Goal: Task Accomplishment & Management: Complete application form

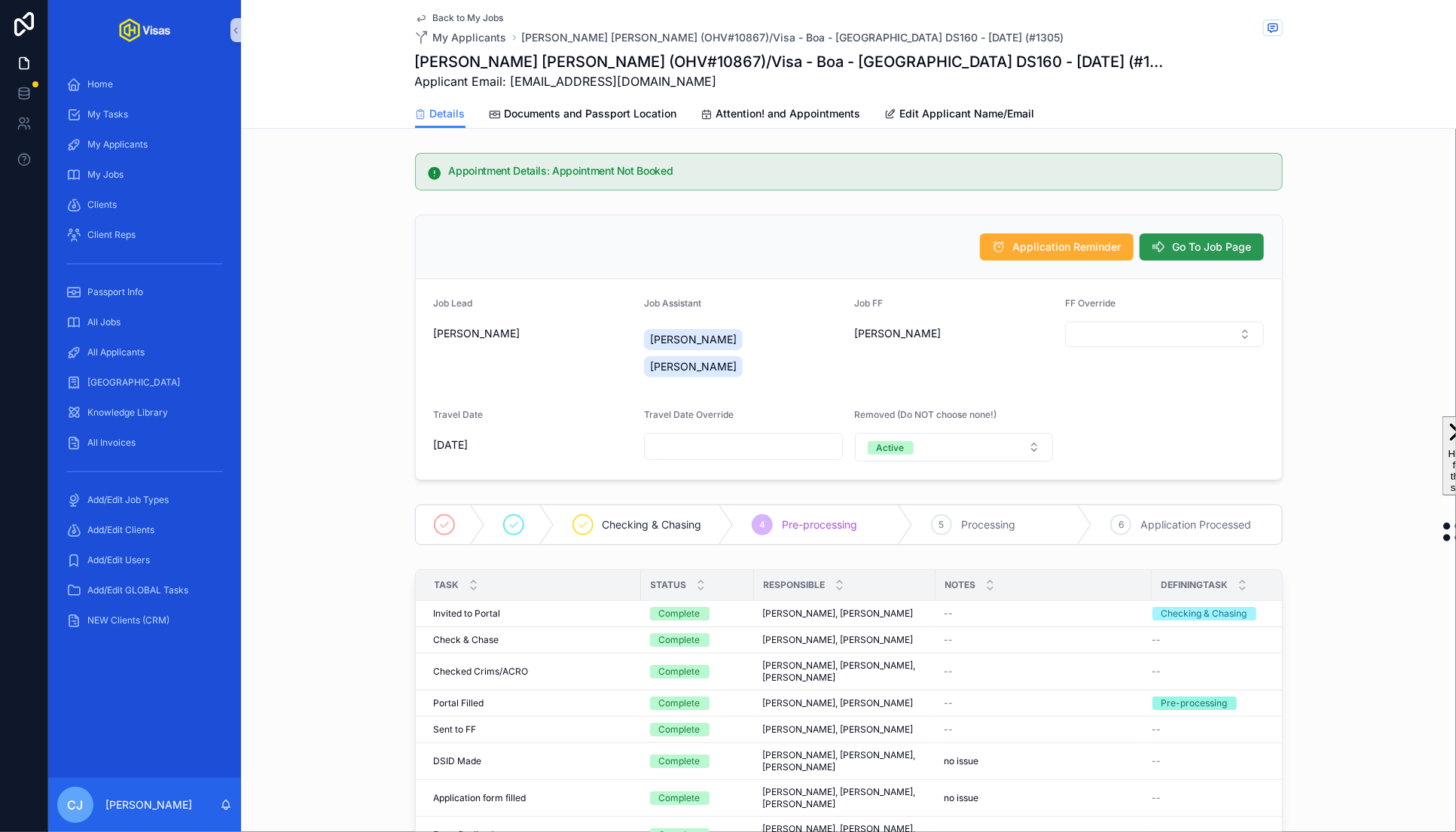
click at [1242, 245] on span "Go To Job Page" at bounding box center [1212, 247] width 79 height 15
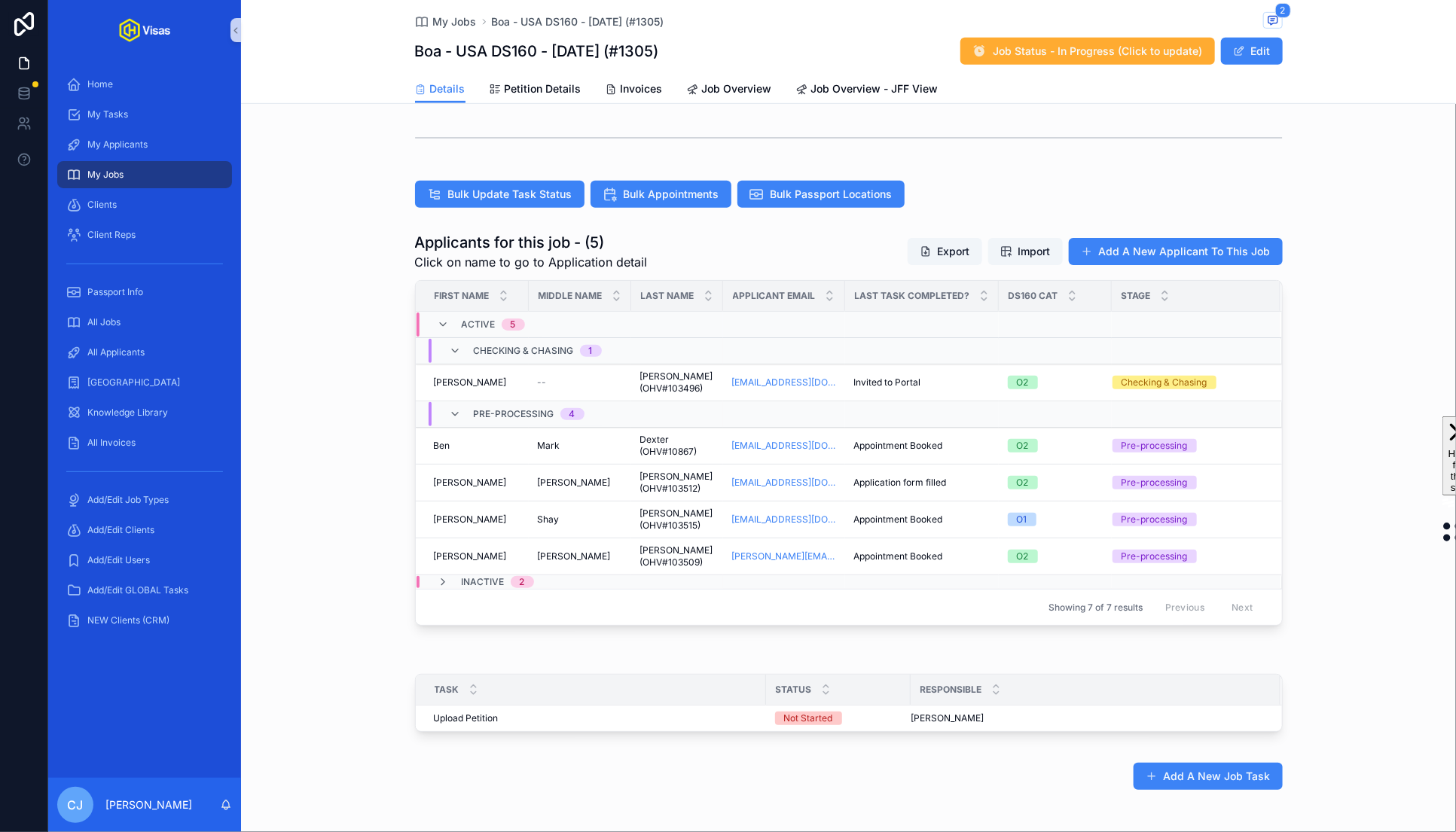
scroll to position [366, 0]
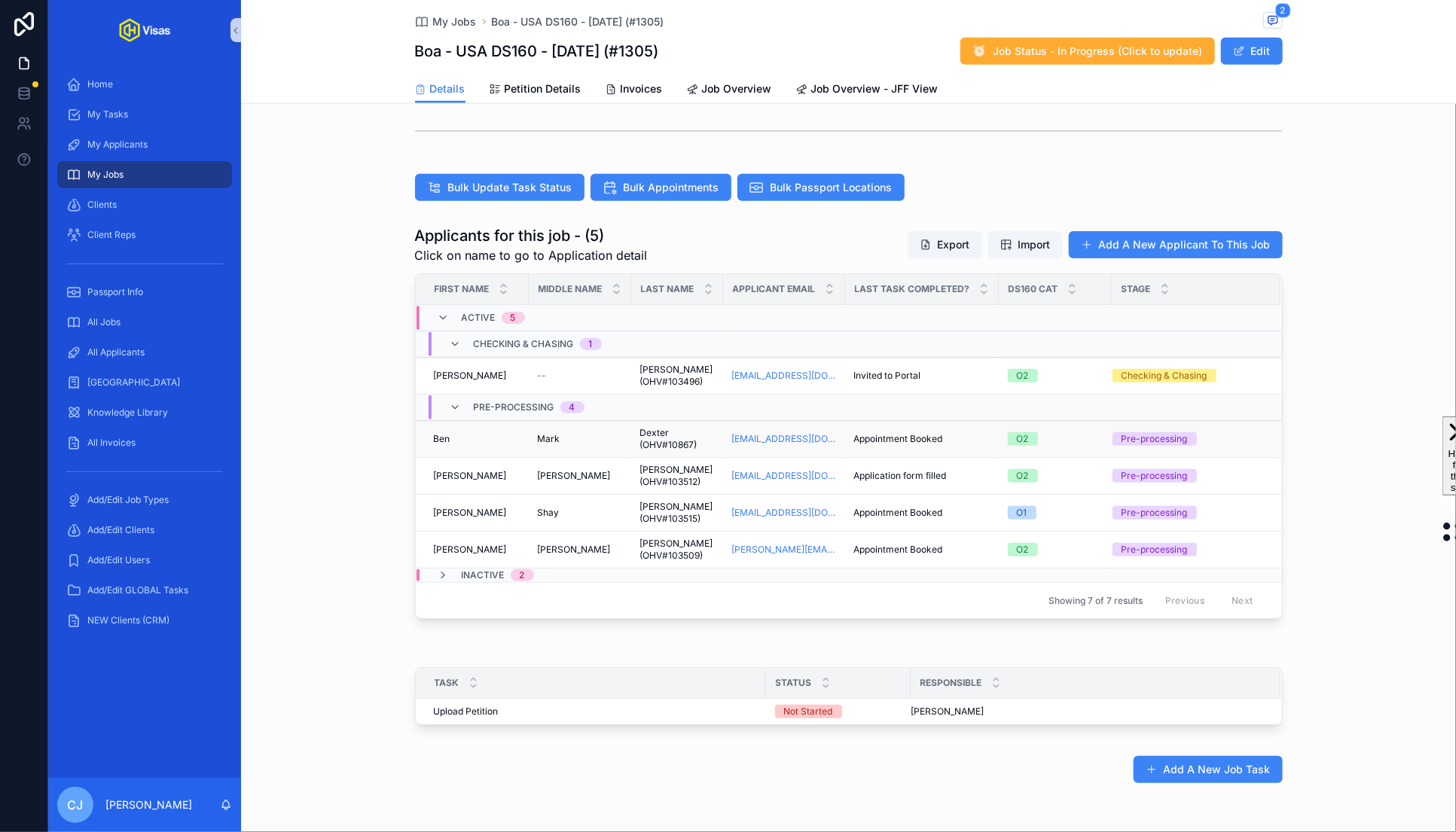
click at [703, 438] on span "Dexter (OHV#10867)" at bounding box center [678, 439] width 74 height 24
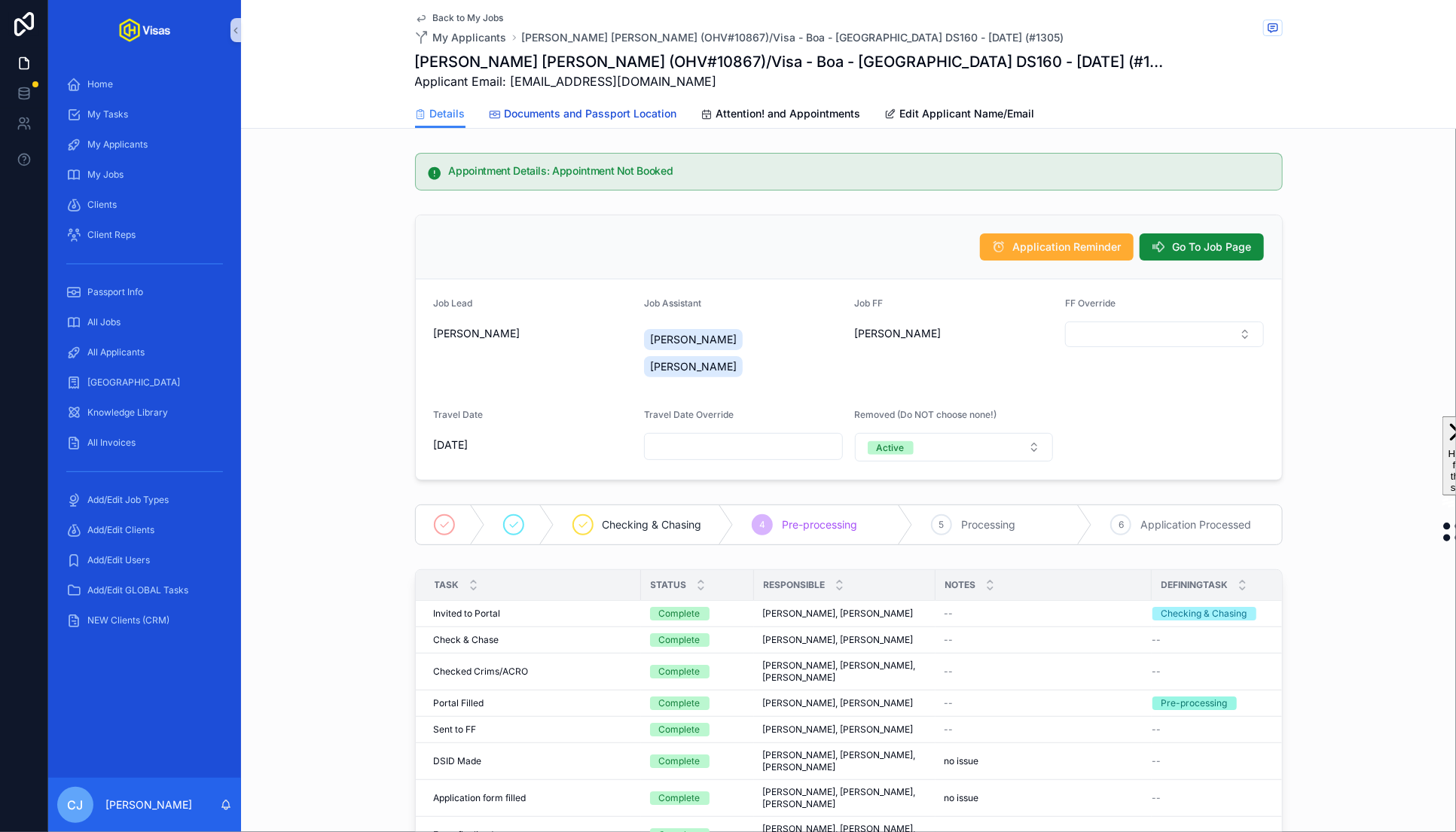
click at [646, 125] on link "Documents and Passport Location" at bounding box center [583, 115] width 187 height 30
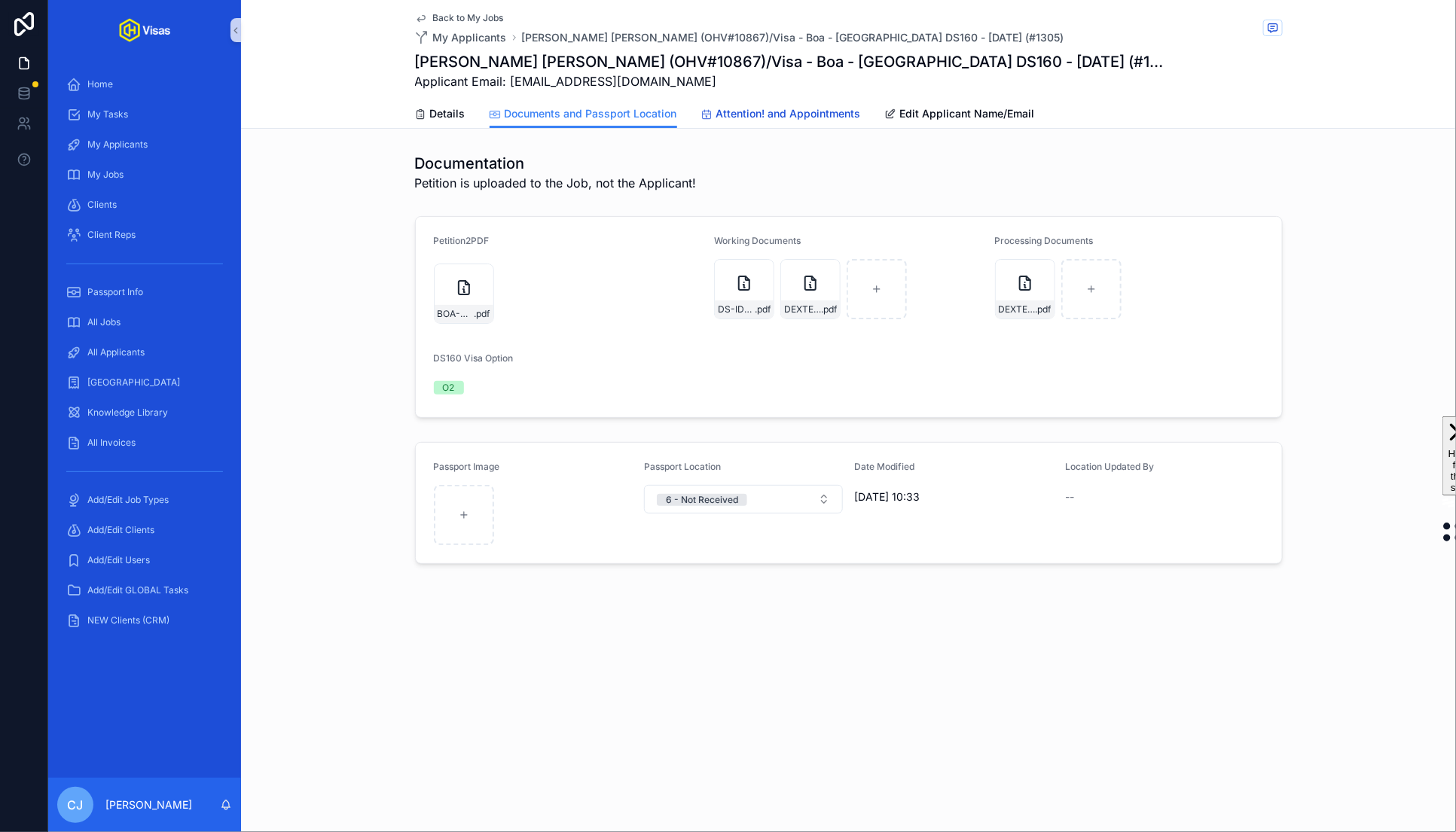
click at [724, 124] on link "Attention! and Appointments" at bounding box center [781, 115] width 160 height 30
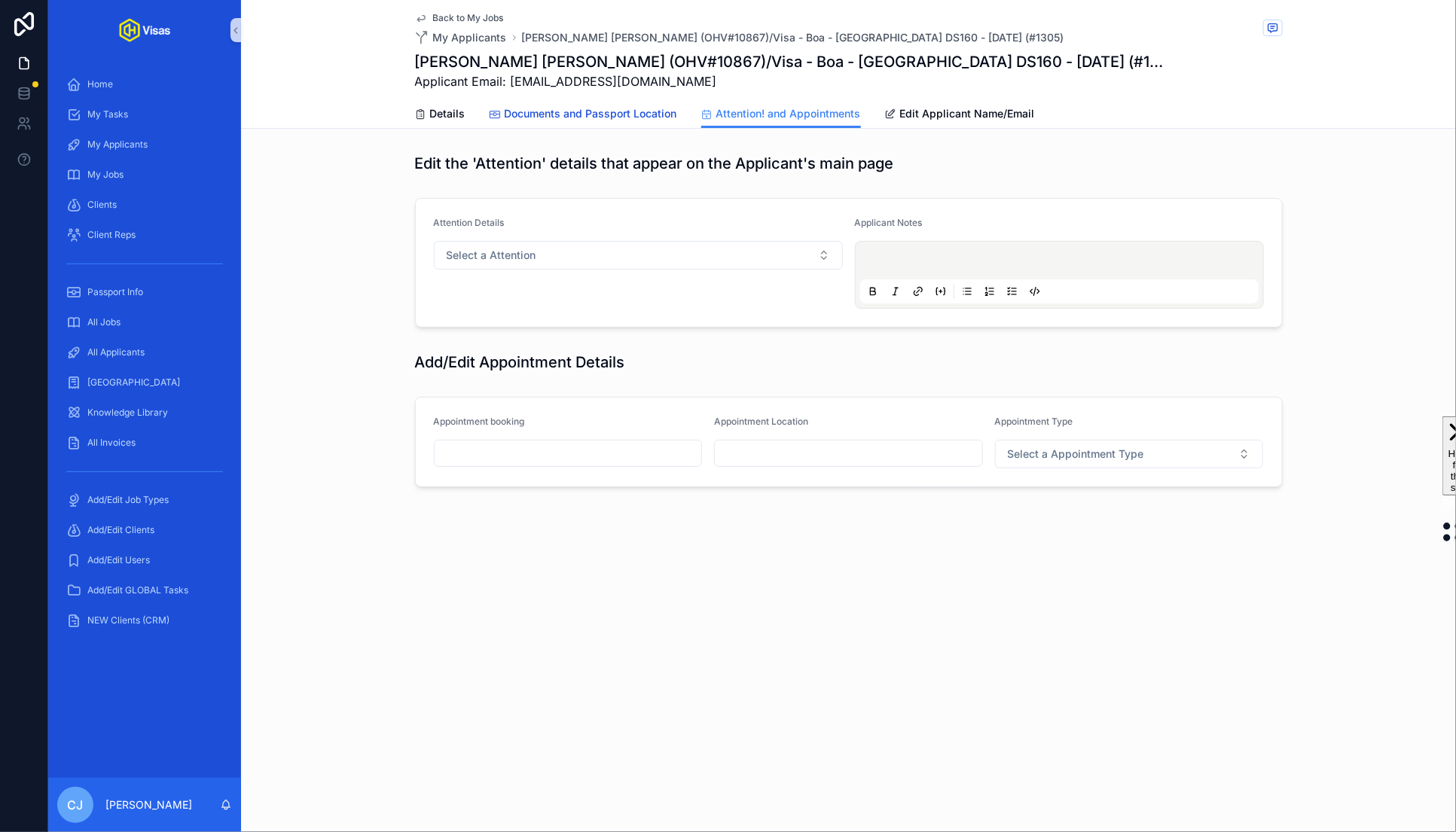
click at [594, 118] on span "Documents and Passport Location" at bounding box center [590, 113] width 172 height 15
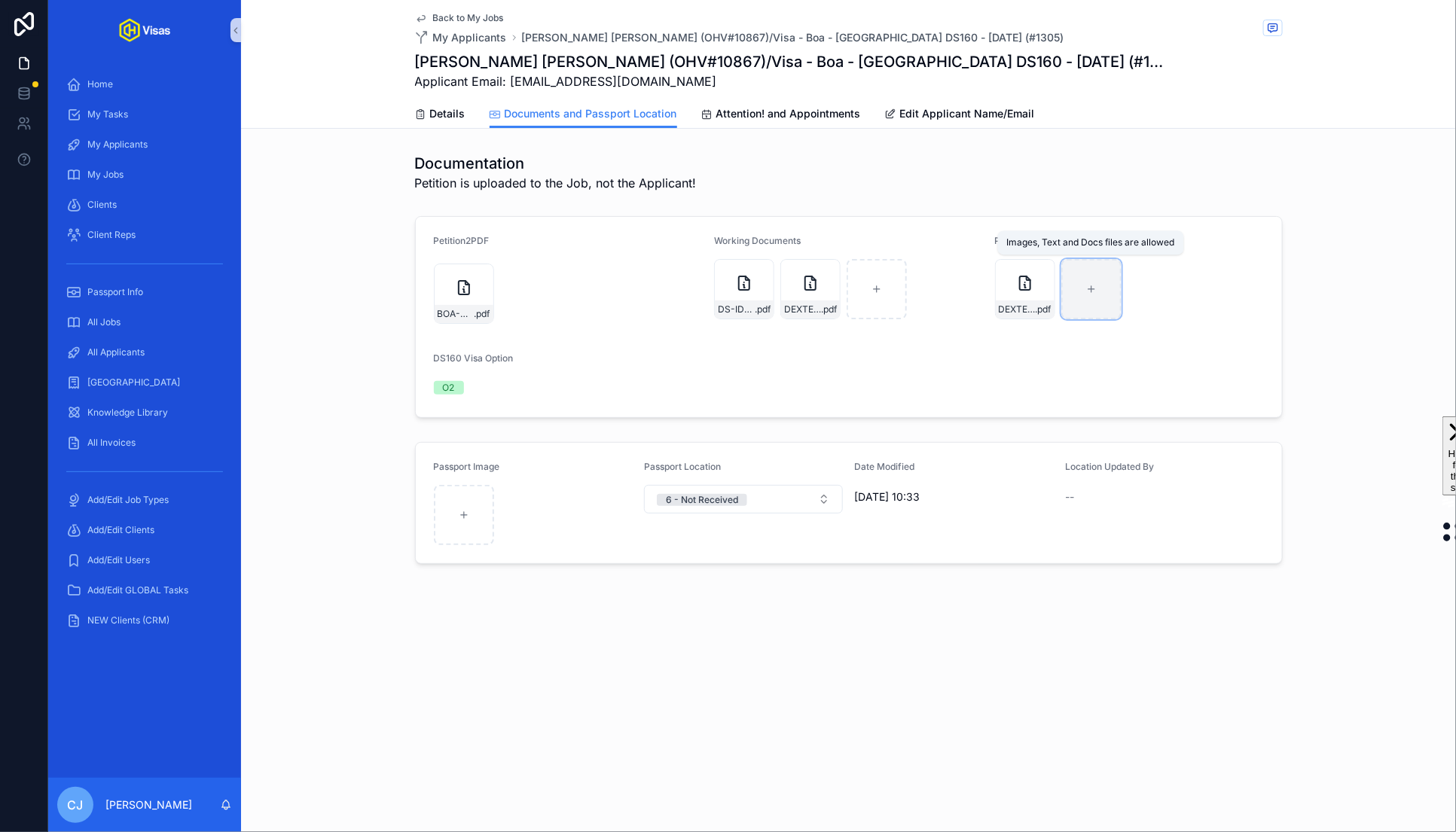
click at [1077, 282] on div "scrollable content" at bounding box center [1092, 289] width 61 height 61
type input "**********"
click at [755, 106] on span "Attention! and Appointments" at bounding box center [789, 113] width 145 height 15
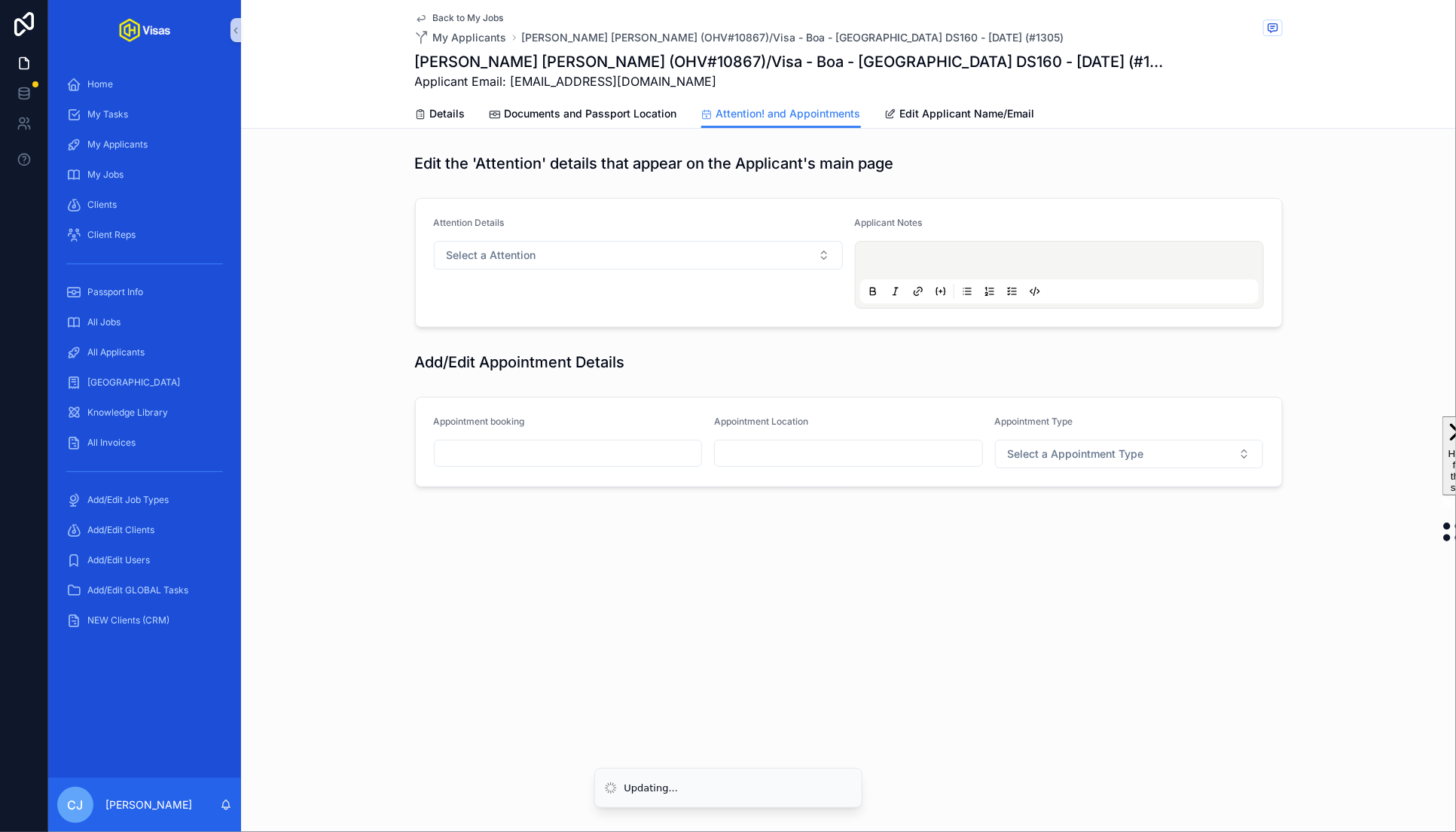
click at [566, 447] on input "scrollable content" at bounding box center [568, 453] width 267 height 21
click at [516, 670] on button "23" at bounding box center [514, 677] width 27 height 27
click at [553, 752] on input "**" at bounding box center [554, 755] width 34 height 21
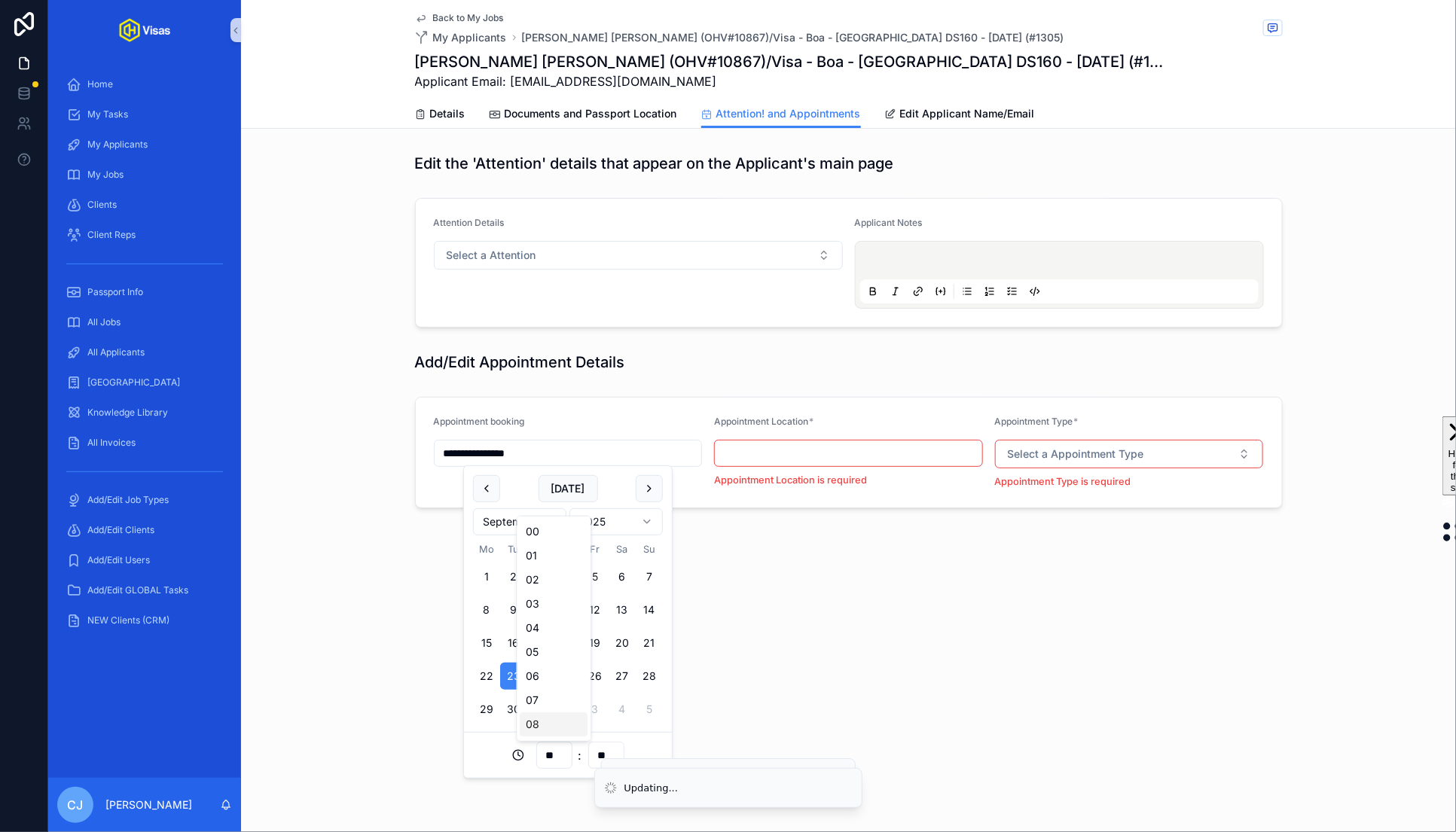
click at [549, 723] on div "08" at bounding box center [554, 724] width 68 height 24
type input "**********"
type input "**"
click at [597, 754] on input "**" at bounding box center [606, 755] width 34 height 21
click at [596, 681] on div "30" at bounding box center [605, 676] width 68 height 24
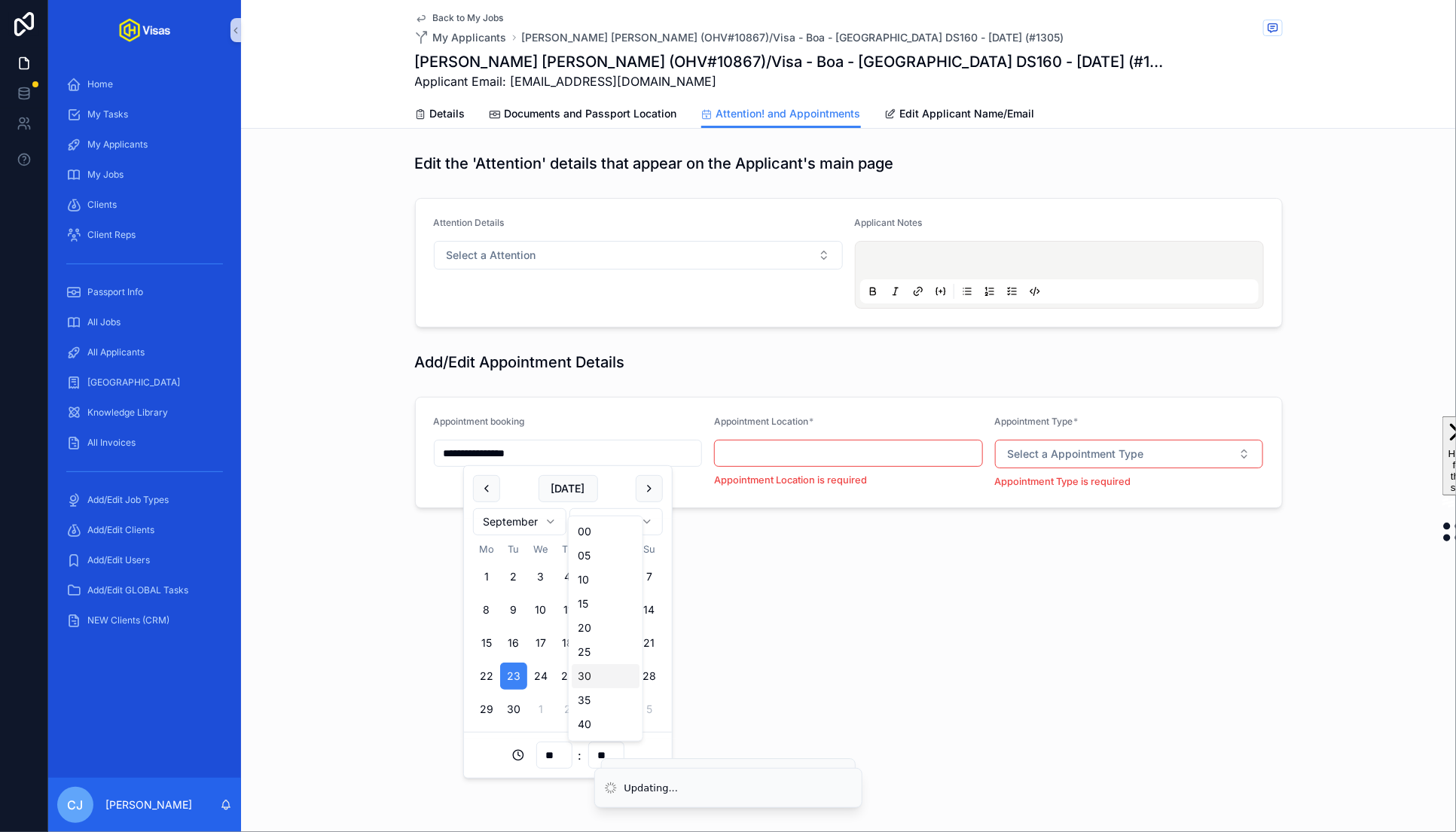
type input "**********"
type input "**"
click at [814, 450] on input "scrollable content" at bounding box center [848, 453] width 267 height 21
type input "**********"
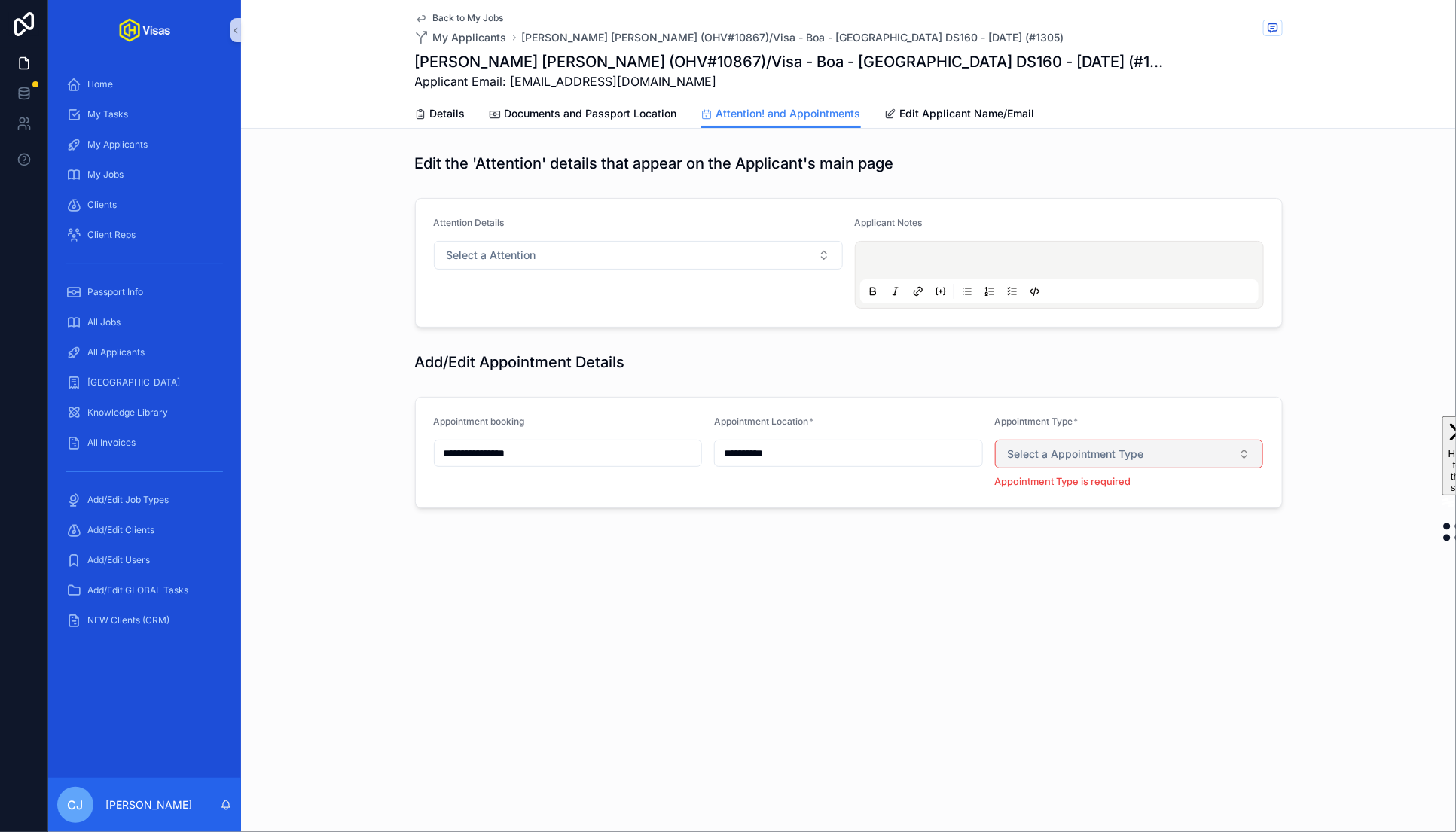
click at [1065, 463] on button "Select a Appointment Type" at bounding box center [1130, 454] width 269 height 29
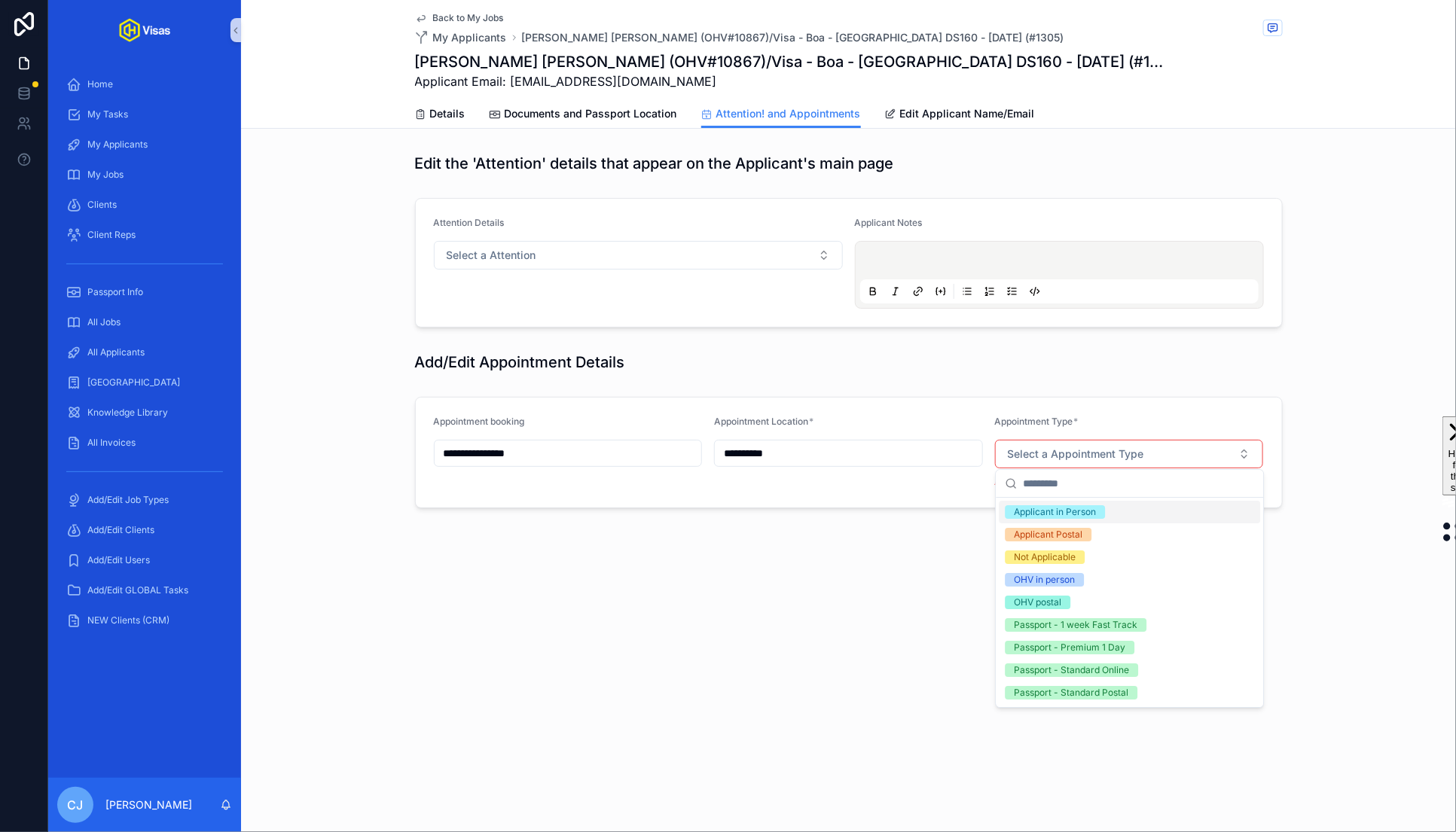
click at [1100, 518] on div "Applicant in Person" at bounding box center [1130, 512] width 261 height 23
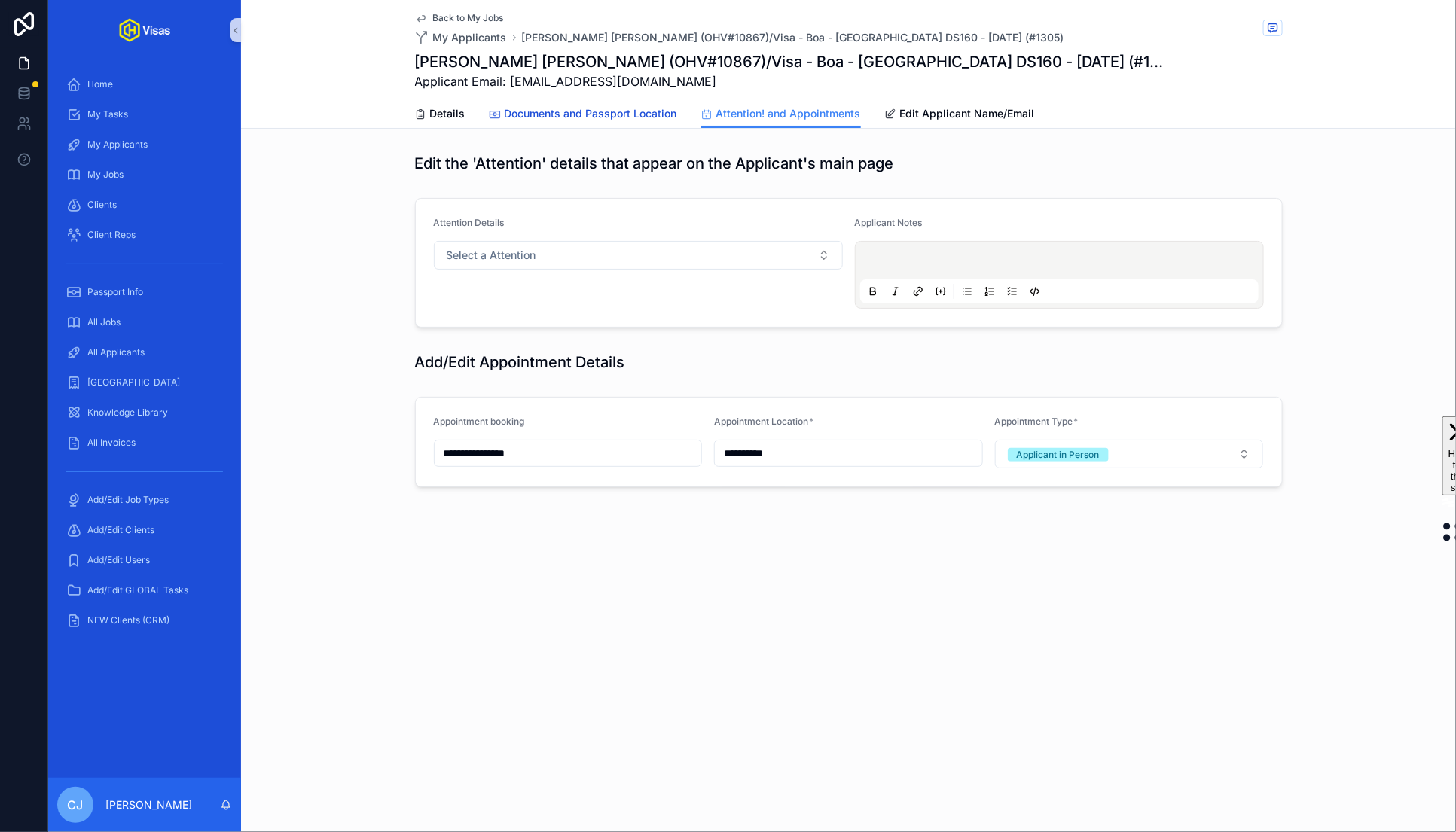
click at [589, 122] on link "Documents and Passport Location" at bounding box center [583, 115] width 187 height 30
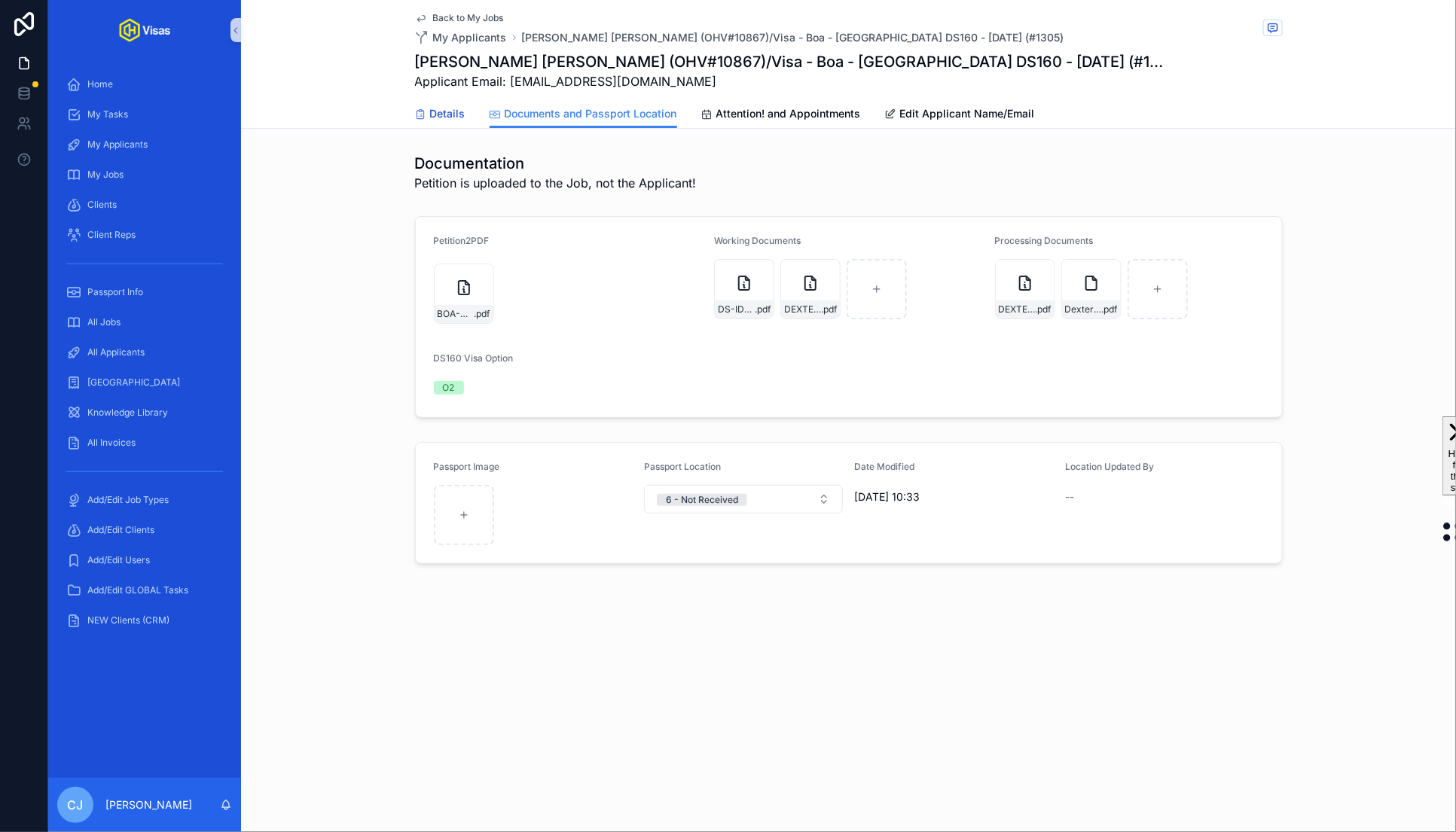
click at [438, 116] on span "Details" at bounding box center [448, 113] width 35 height 15
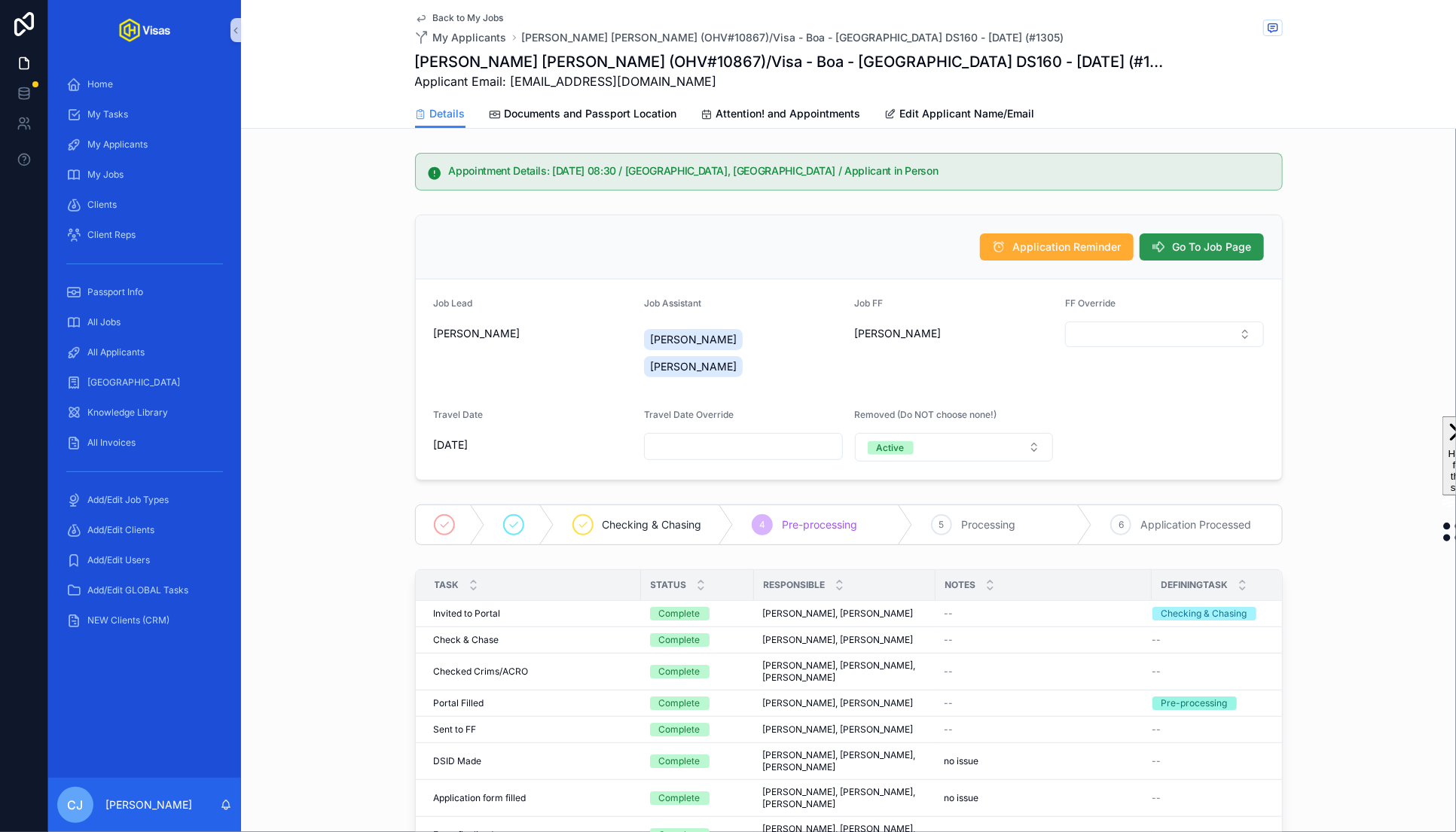
click at [1215, 250] on span "Go To Job Page" at bounding box center [1212, 247] width 79 height 15
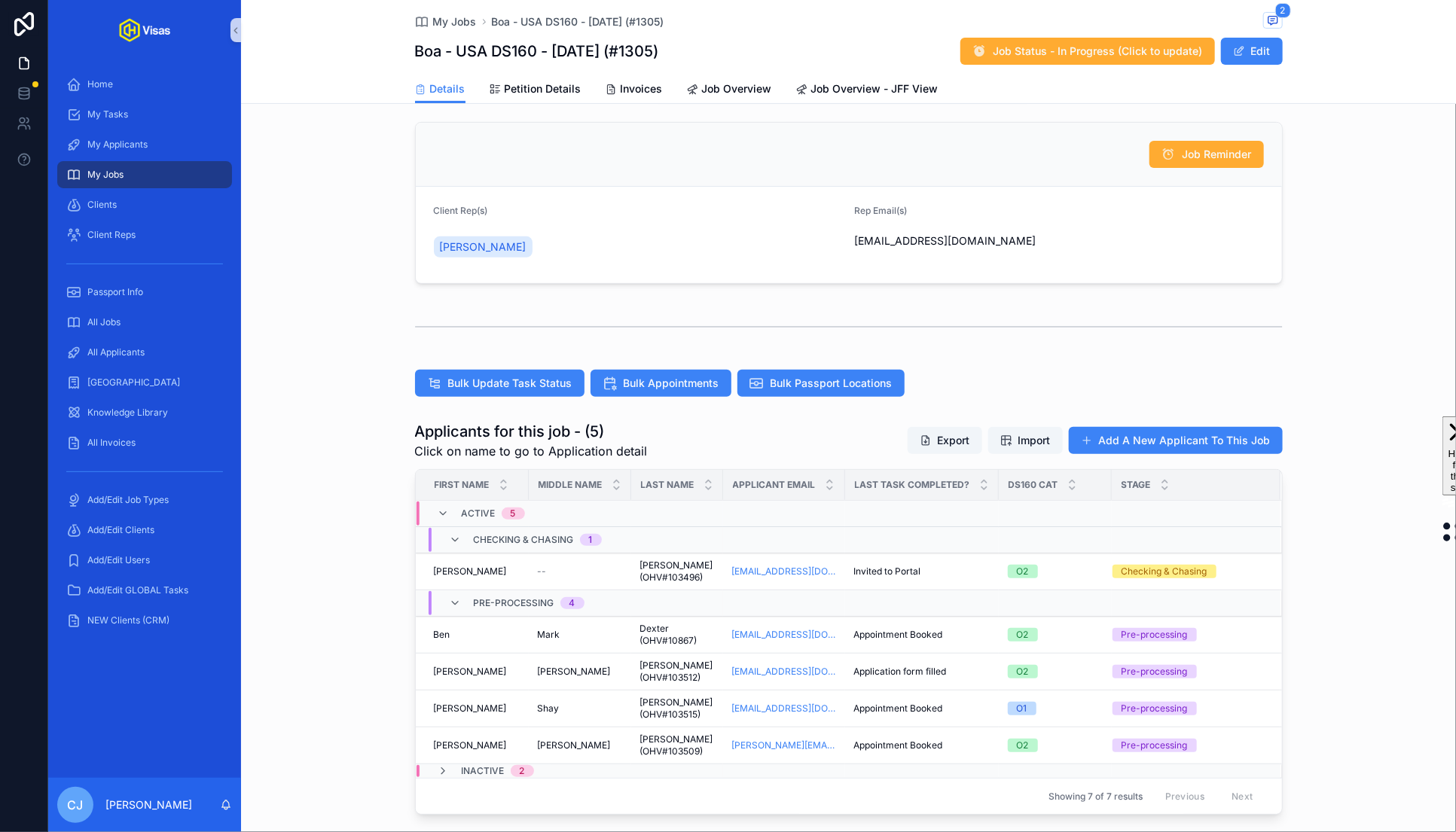
scroll to position [350, 0]
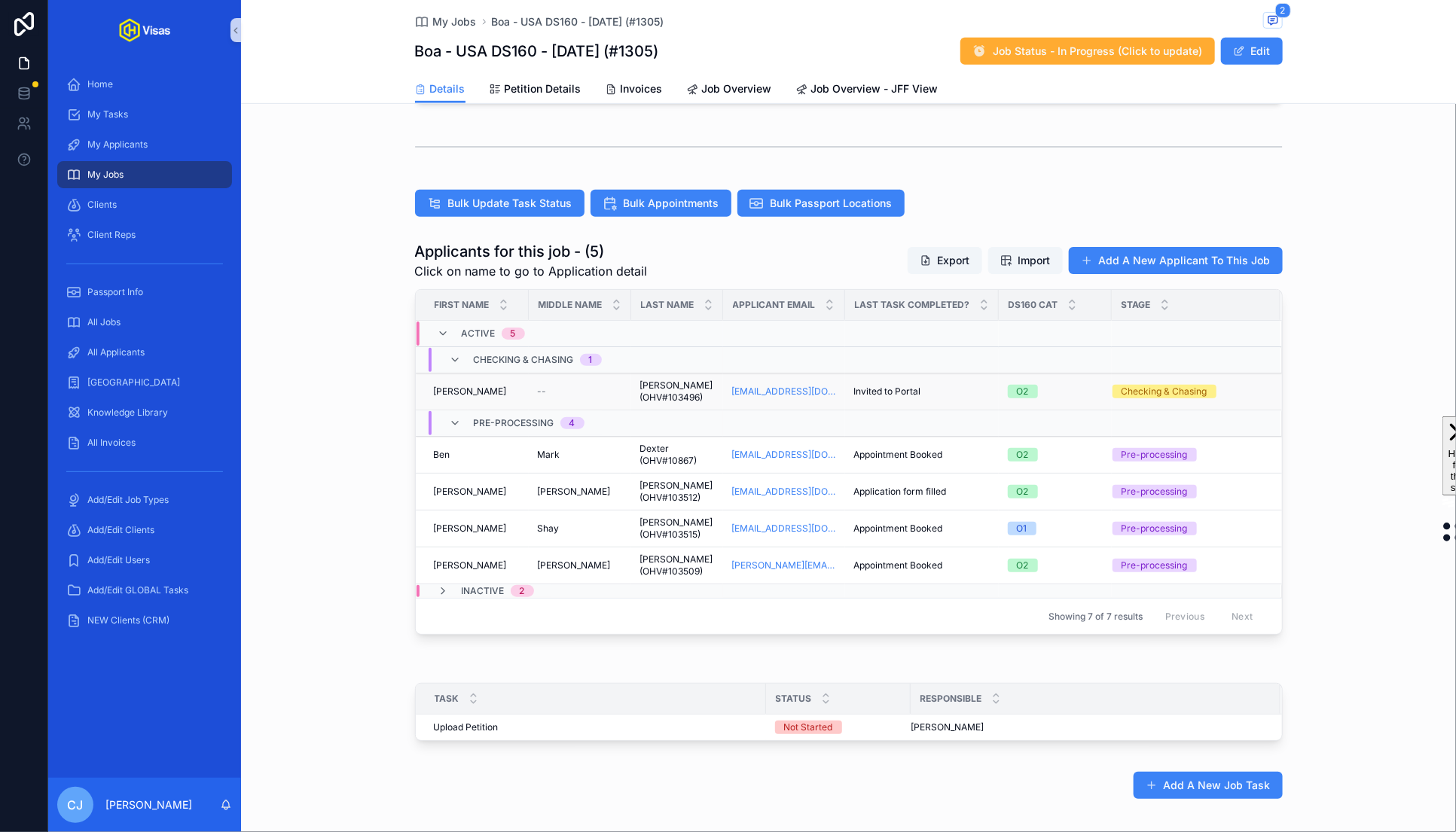
click at [655, 386] on span "[PERSON_NAME] (OHV#103496)" at bounding box center [678, 392] width 74 height 24
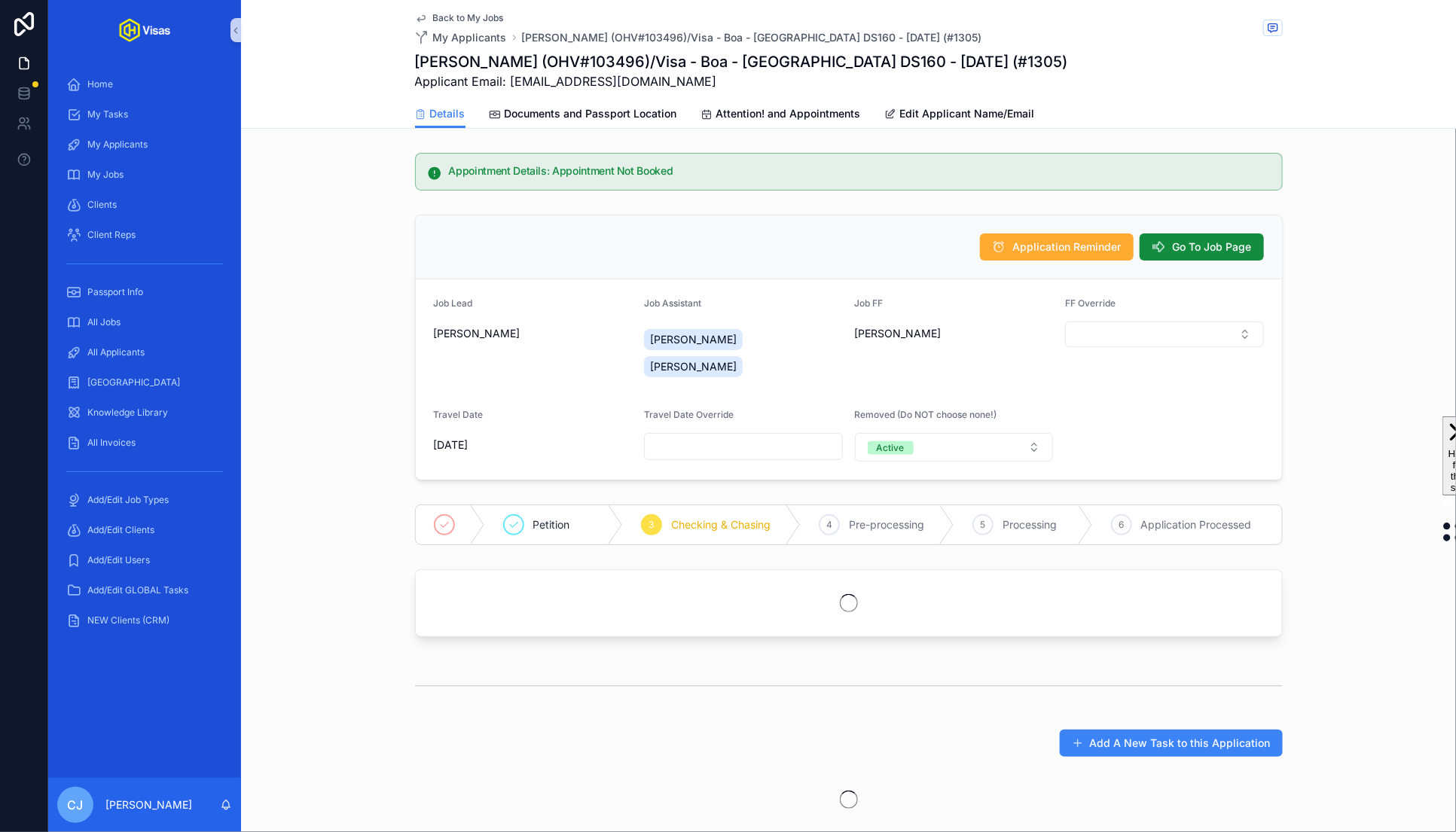
click at [604, 52] on h1 "[PERSON_NAME] (OHV#103496)/Visa - Boa - [GEOGRAPHIC_DATA] DS160 - [DATE] (#1305)" at bounding box center [741, 61] width 653 height 21
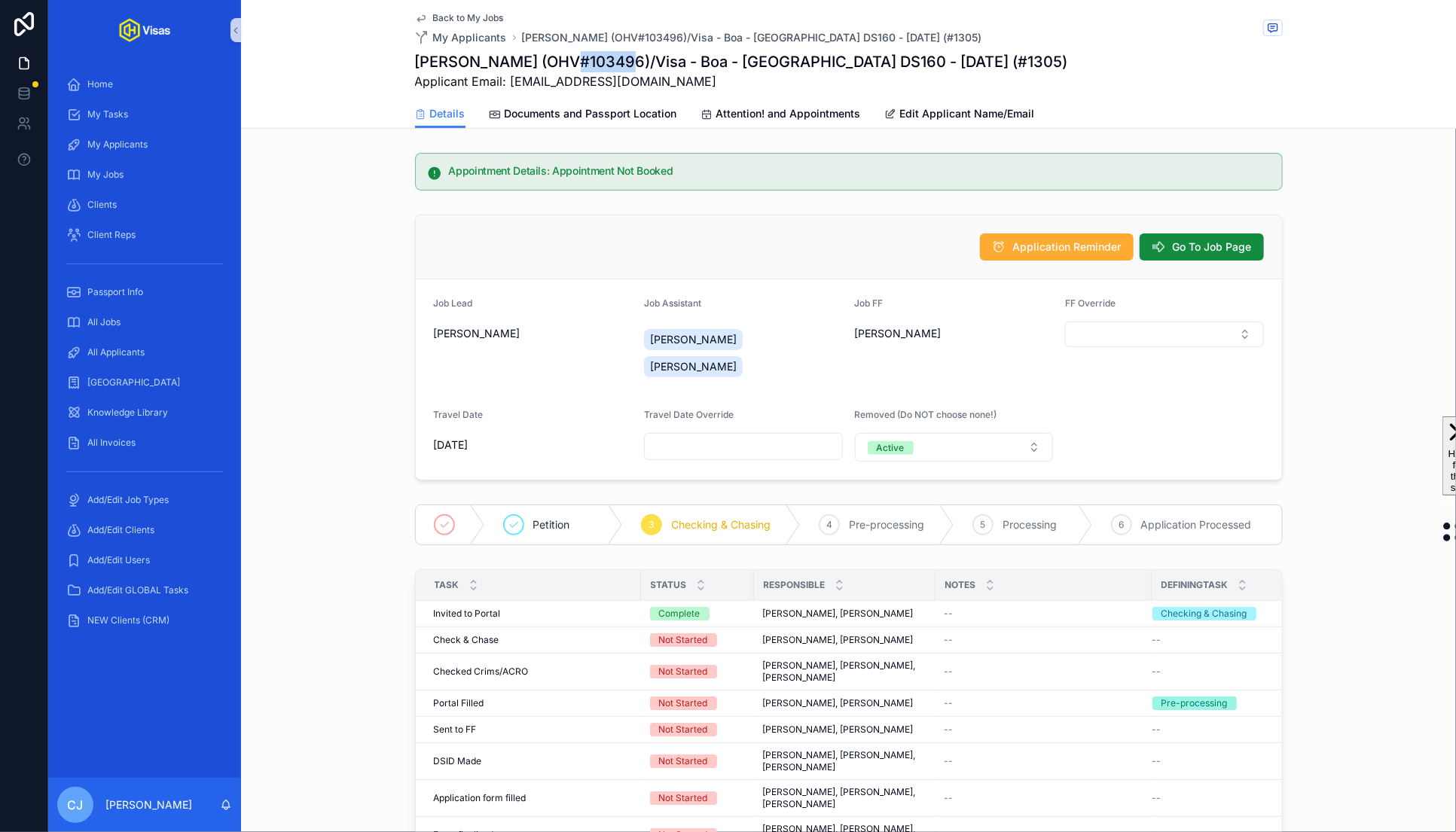
copy h1 "103496"
click at [1165, 249] on icon "scrollable content" at bounding box center [1159, 247] width 15 height 15
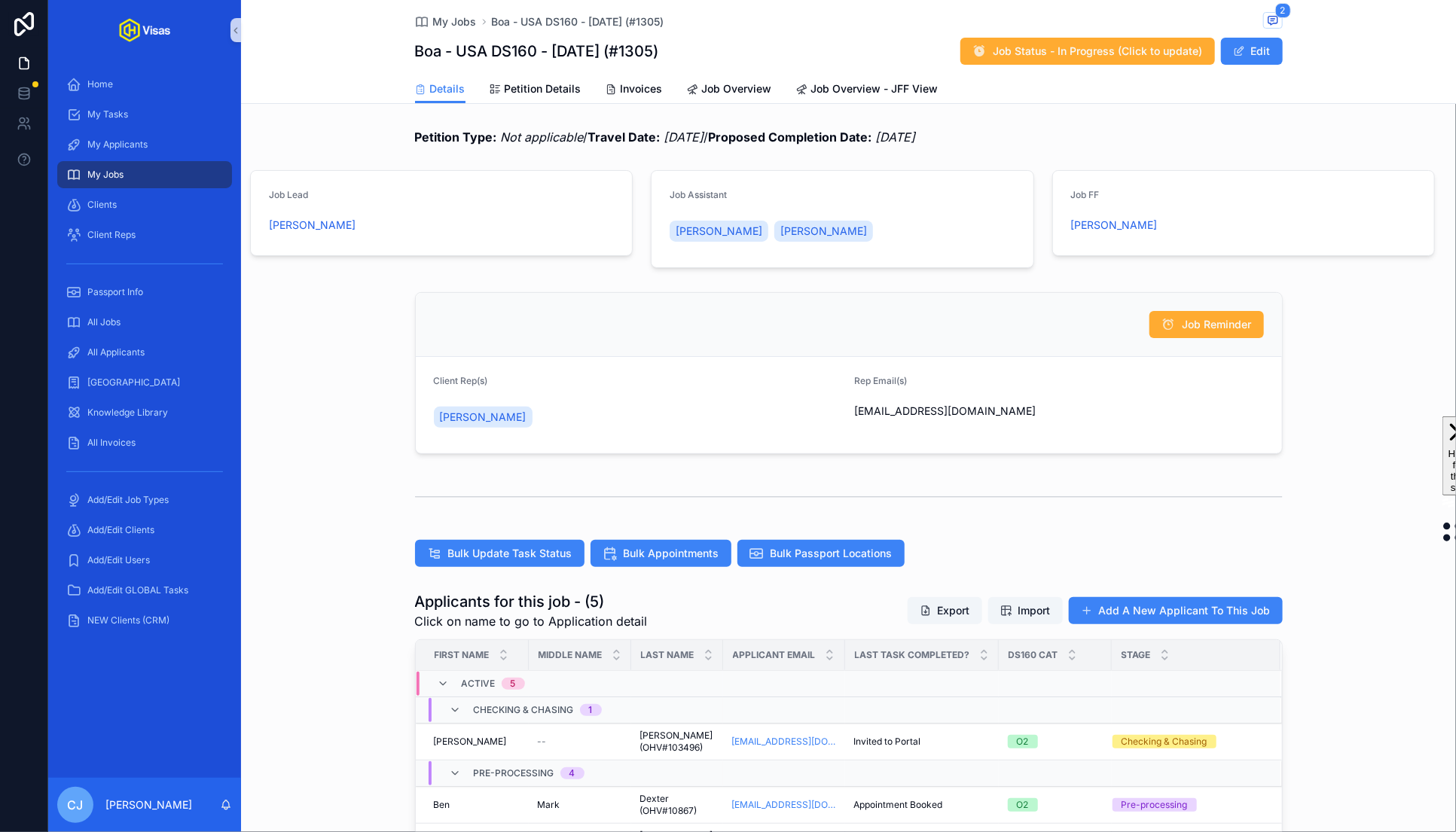
scroll to position [405, 0]
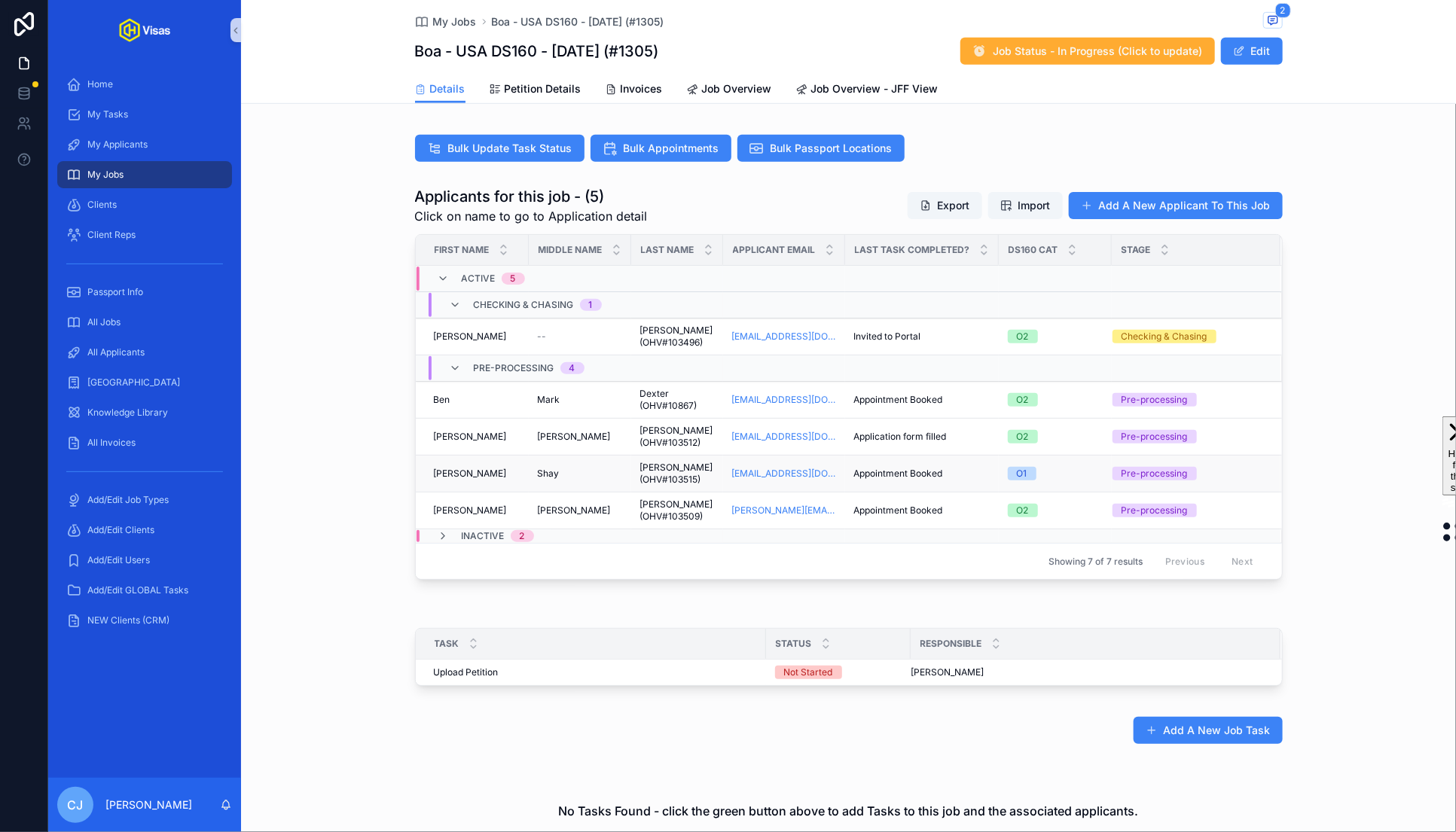
click at [670, 455] on td "[PERSON_NAME] (OHV#103515) [PERSON_NAME] (OHV#103515)" at bounding box center [677, 474] width 92 height 37
click at [662, 467] on span "[PERSON_NAME] (OHV#103515)" at bounding box center [678, 473] width 74 height 24
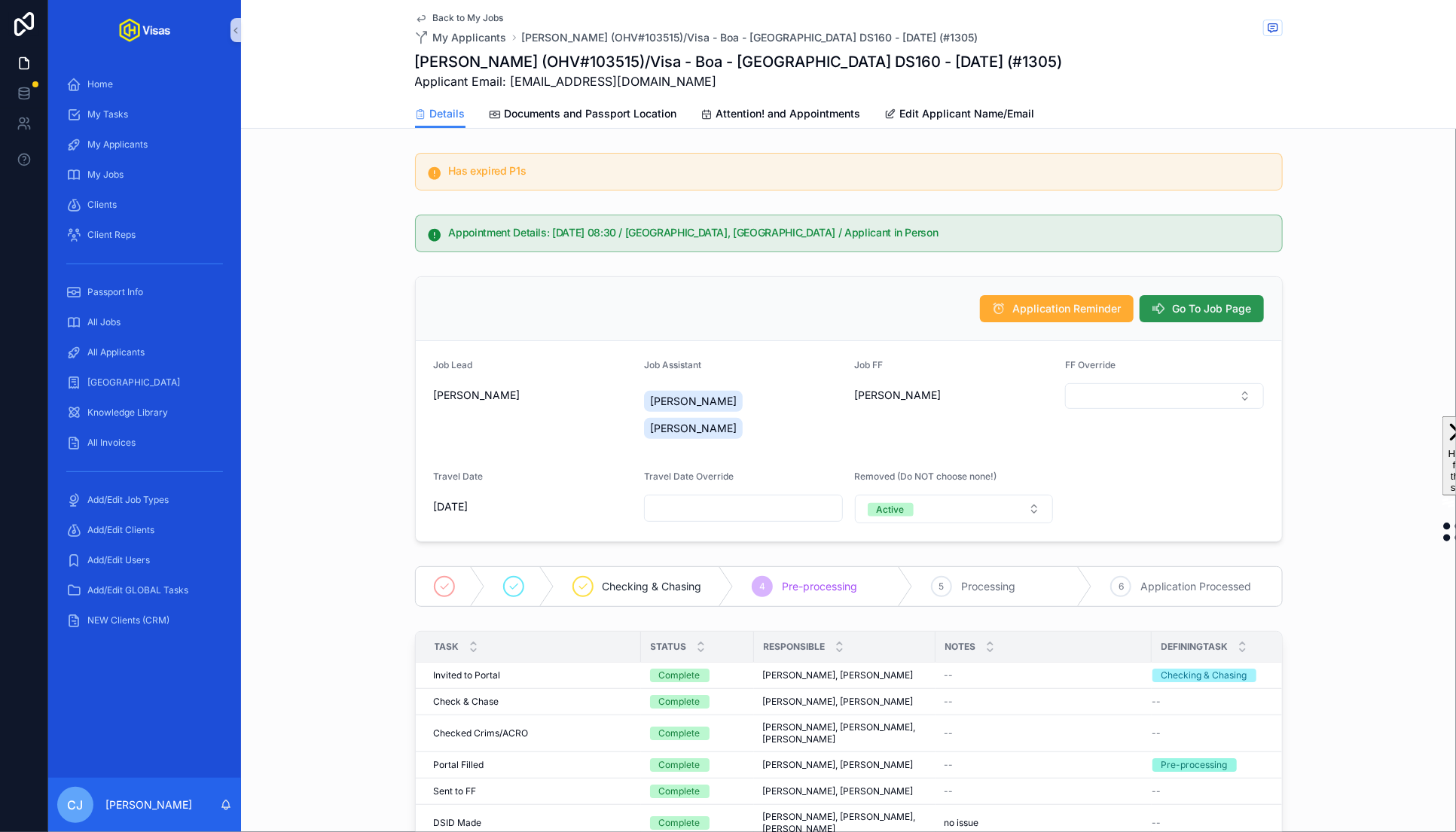
click at [1184, 309] on span "Go To Job Page" at bounding box center [1212, 308] width 79 height 15
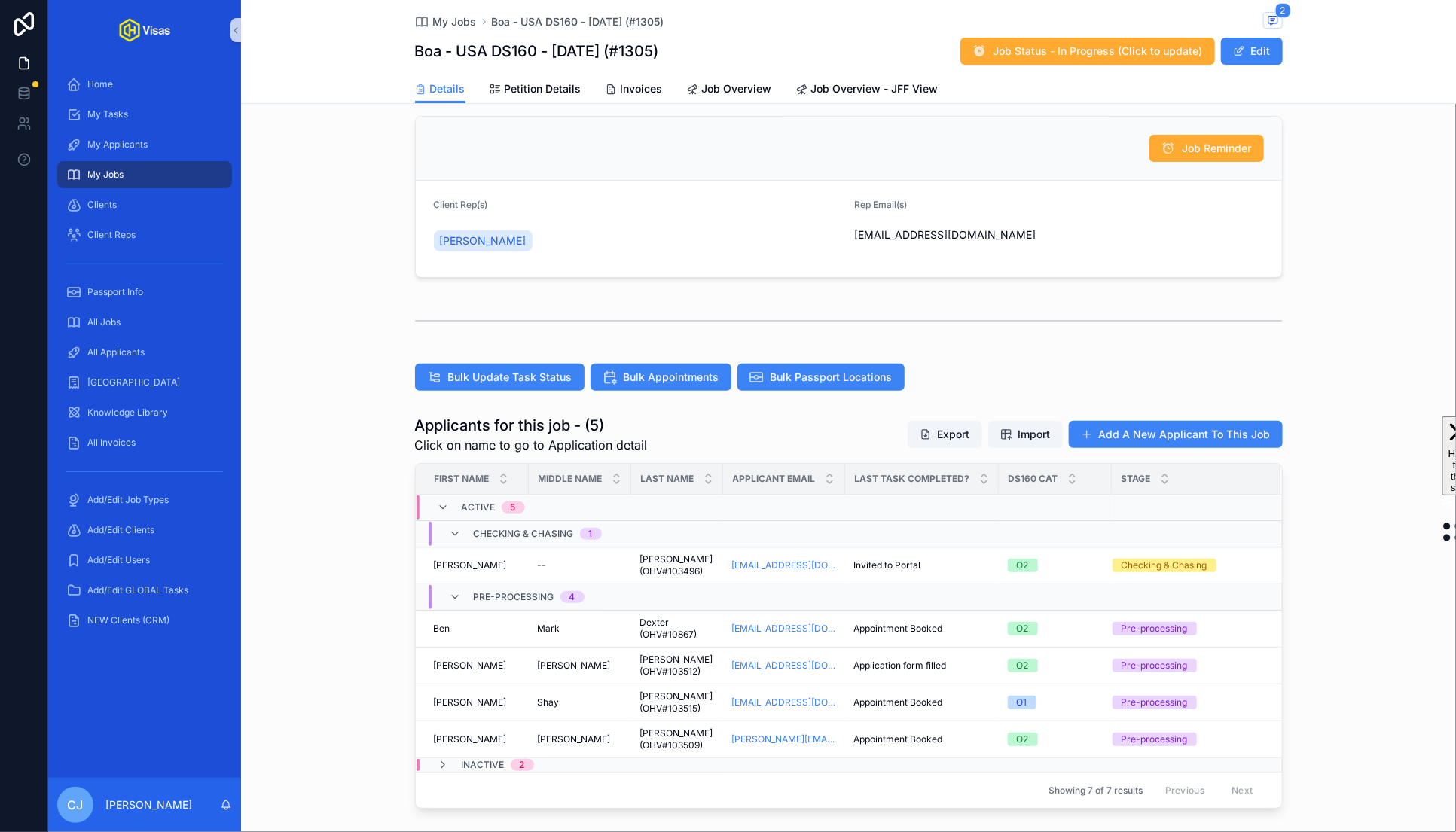
scroll to position [247, 0]
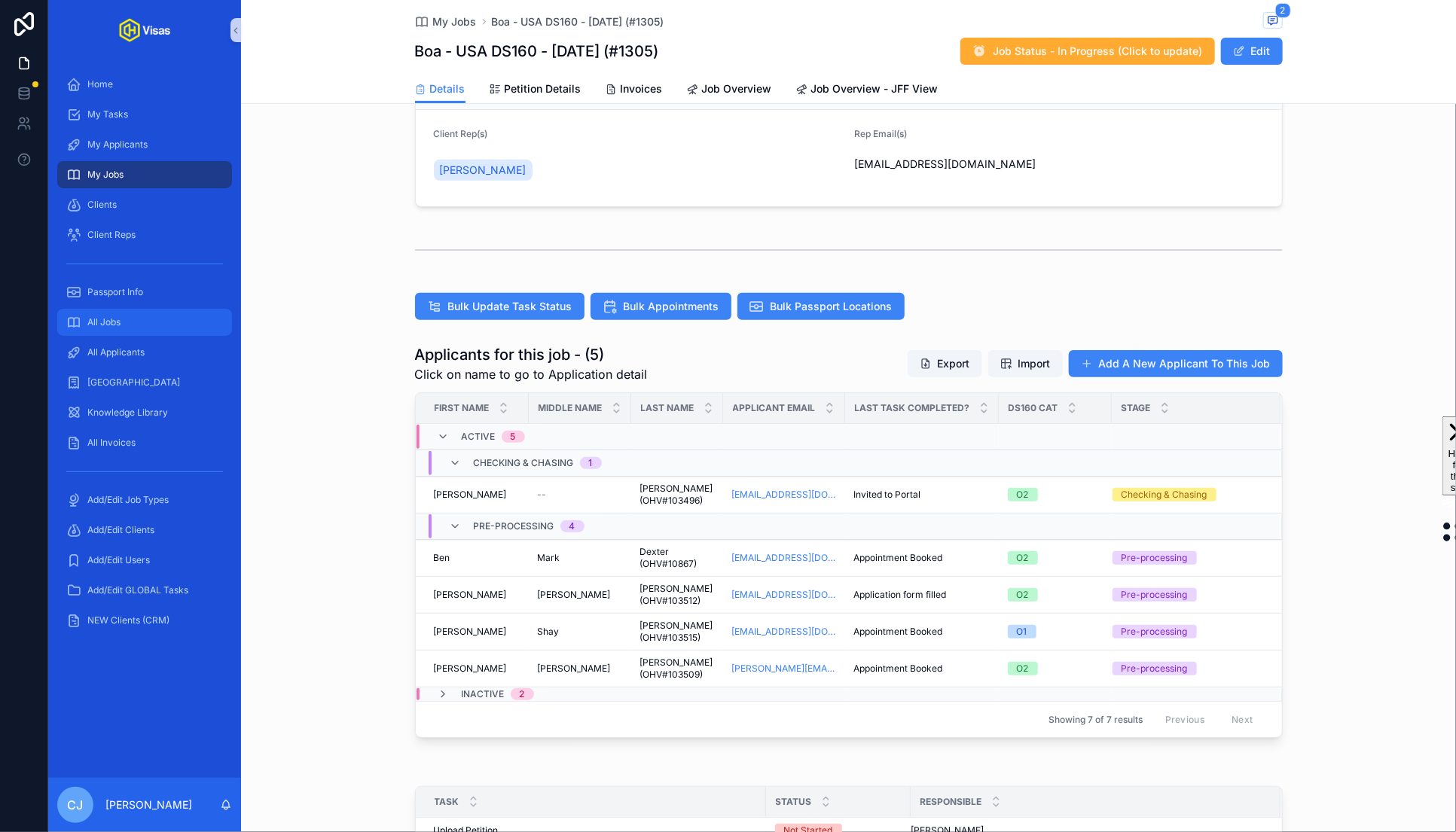
click at [113, 319] on span "All Jobs" at bounding box center [103, 322] width 33 height 12
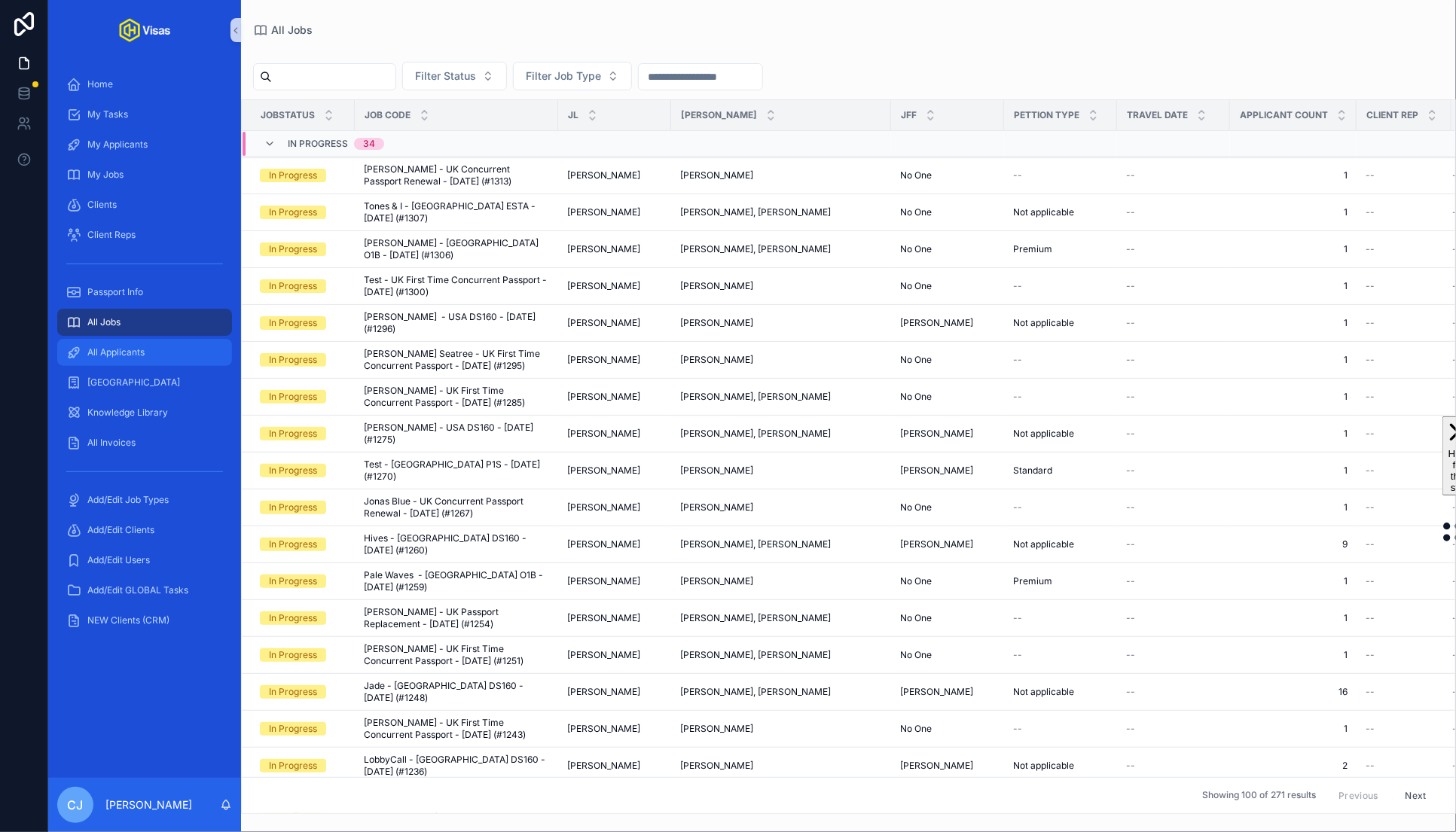
click at [98, 350] on span "All Applicants" at bounding box center [116, 352] width 57 height 12
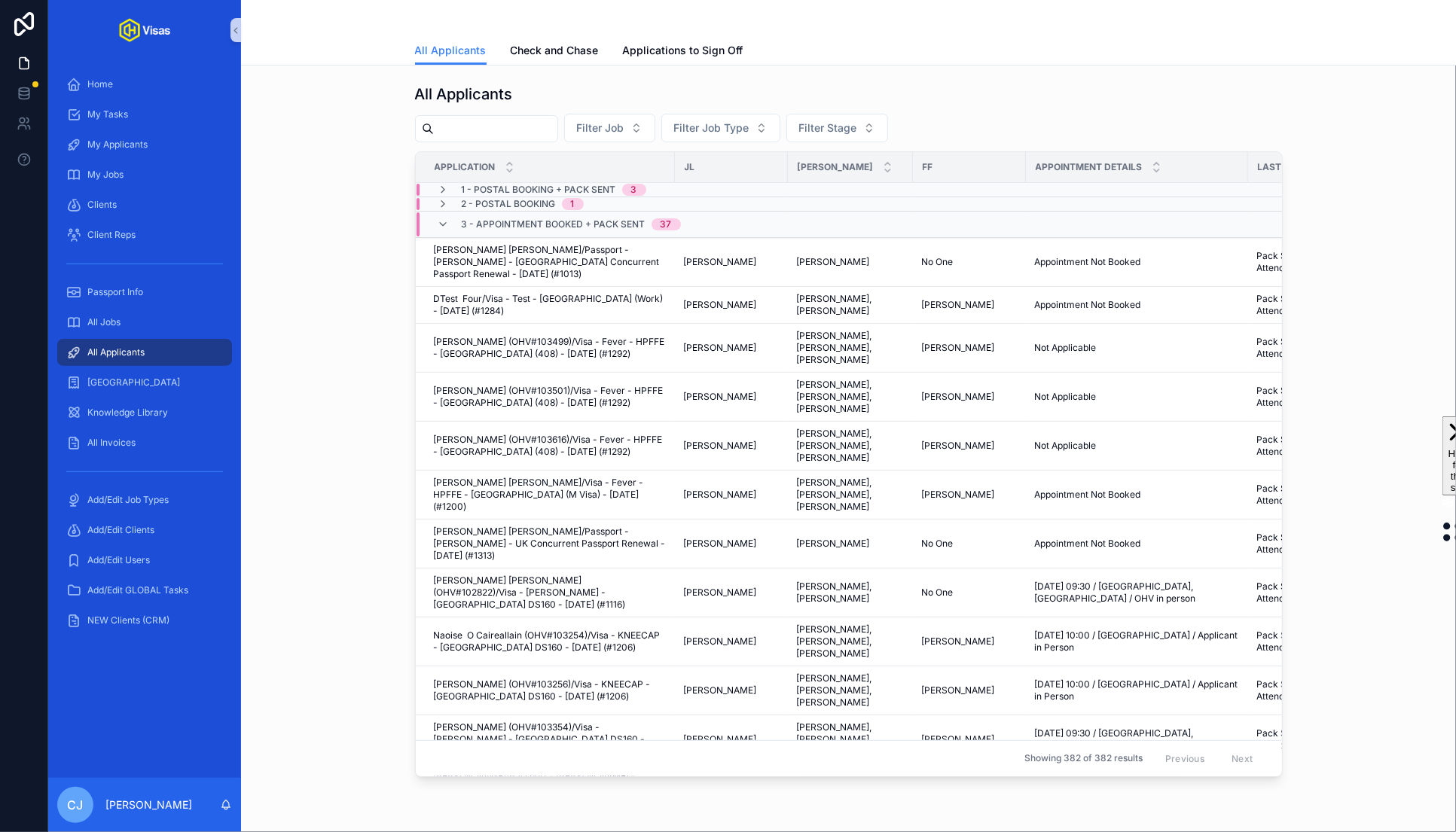
click at [498, 126] on input "scrollable content" at bounding box center [495, 129] width 124 height 21
paste input "*******"
type input "*******"
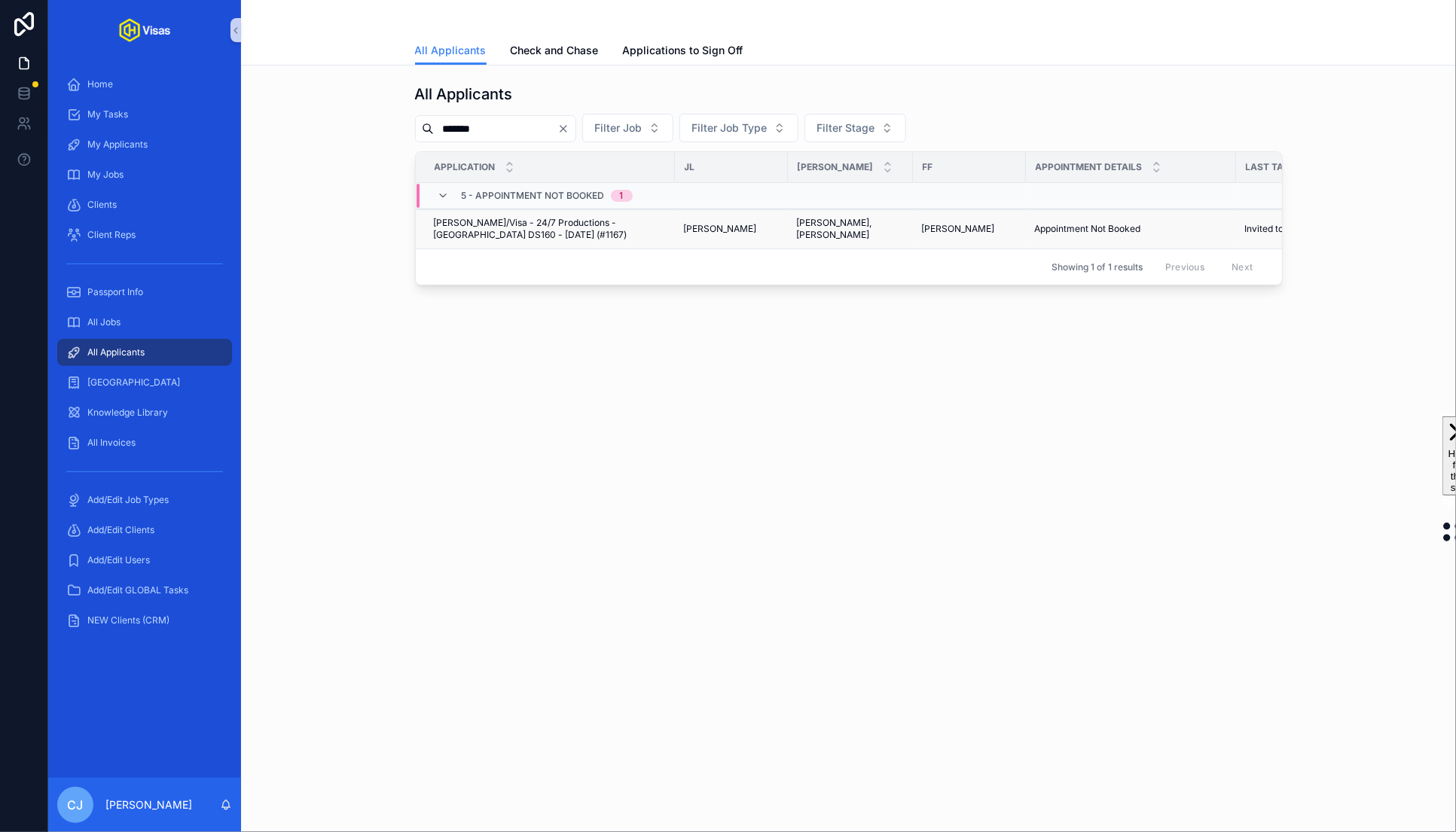
click at [486, 239] on span "[PERSON_NAME]/Visa - 24/7 Productions - [GEOGRAPHIC_DATA] DS160 - [DATE] (#1167)" at bounding box center [550, 229] width 232 height 24
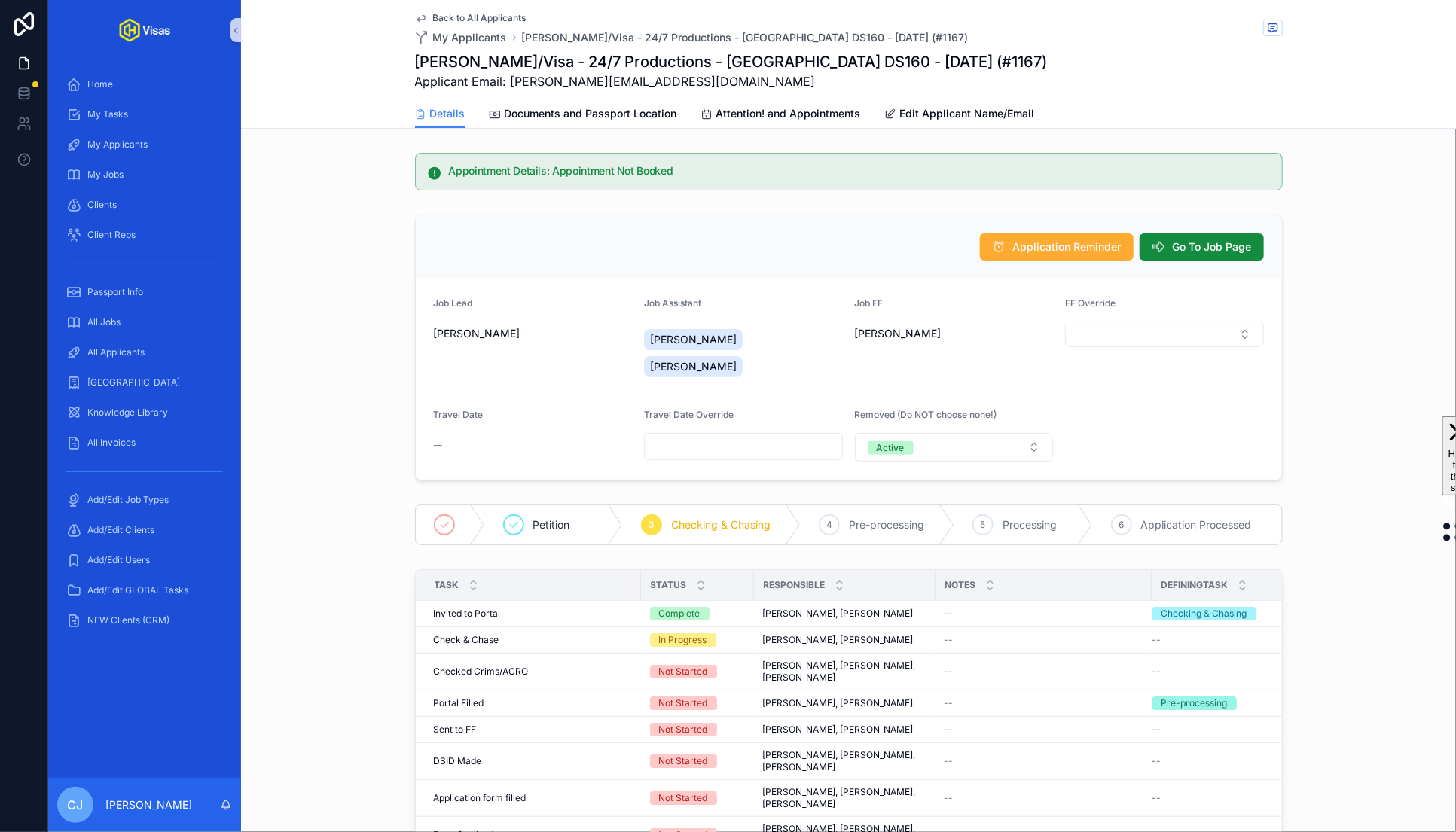
click at [553, 58] on h1 "[PERSON_NAME]/Visa - 24/7 Productions - [GEOGRAPHIC_DATA] DS160 - [DATE] (#1167)" at bounding box center [731, 61] width 633 height 21
copy h1 "[PERSON_NAME]"
click at [1272, 28] on icon "scrollable content" at bounding box center [1273, 28] width 12 height 12
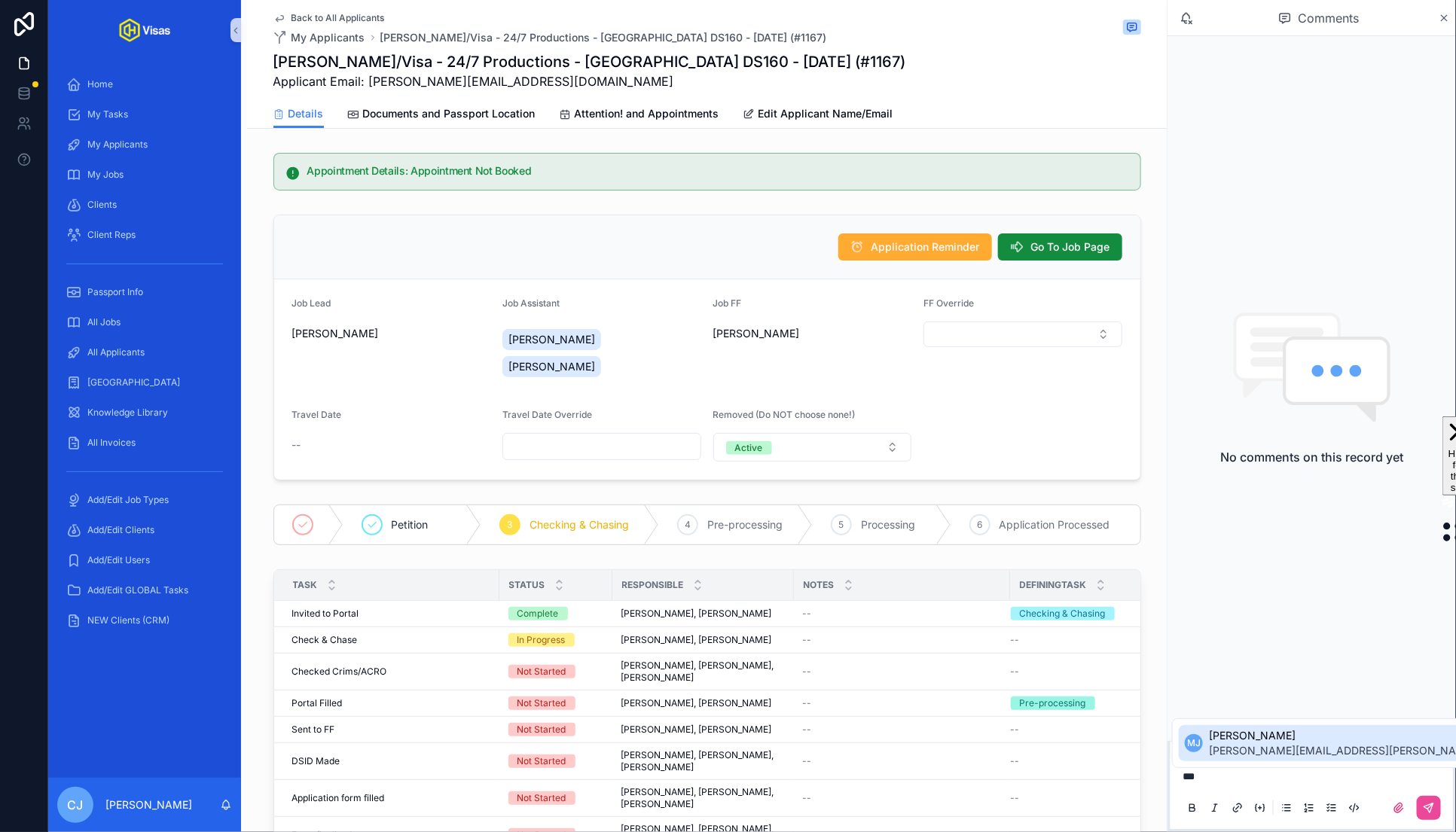
click at [1279, 752] on span "[PERSON_NAME][EMAIL_ADDRESS][PERSON_NAME][DOMAIN_NAME]" at bounding box center [1386, 750] width 355 height 15
click at [1429, 813] on icon "scrollable content" at bounding box center [1429, 808] width 12 height 12
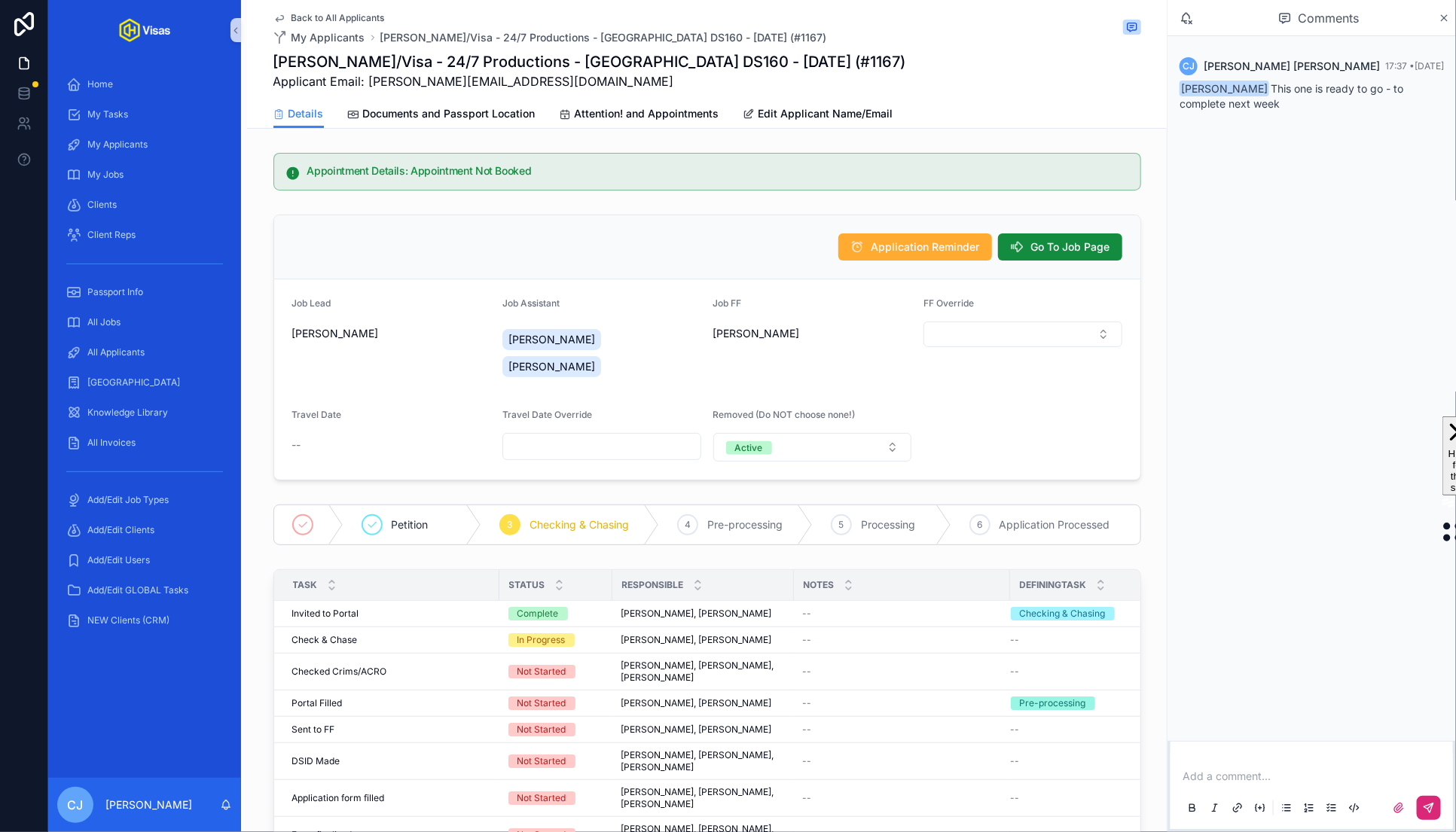
scroll to position [785, 0]
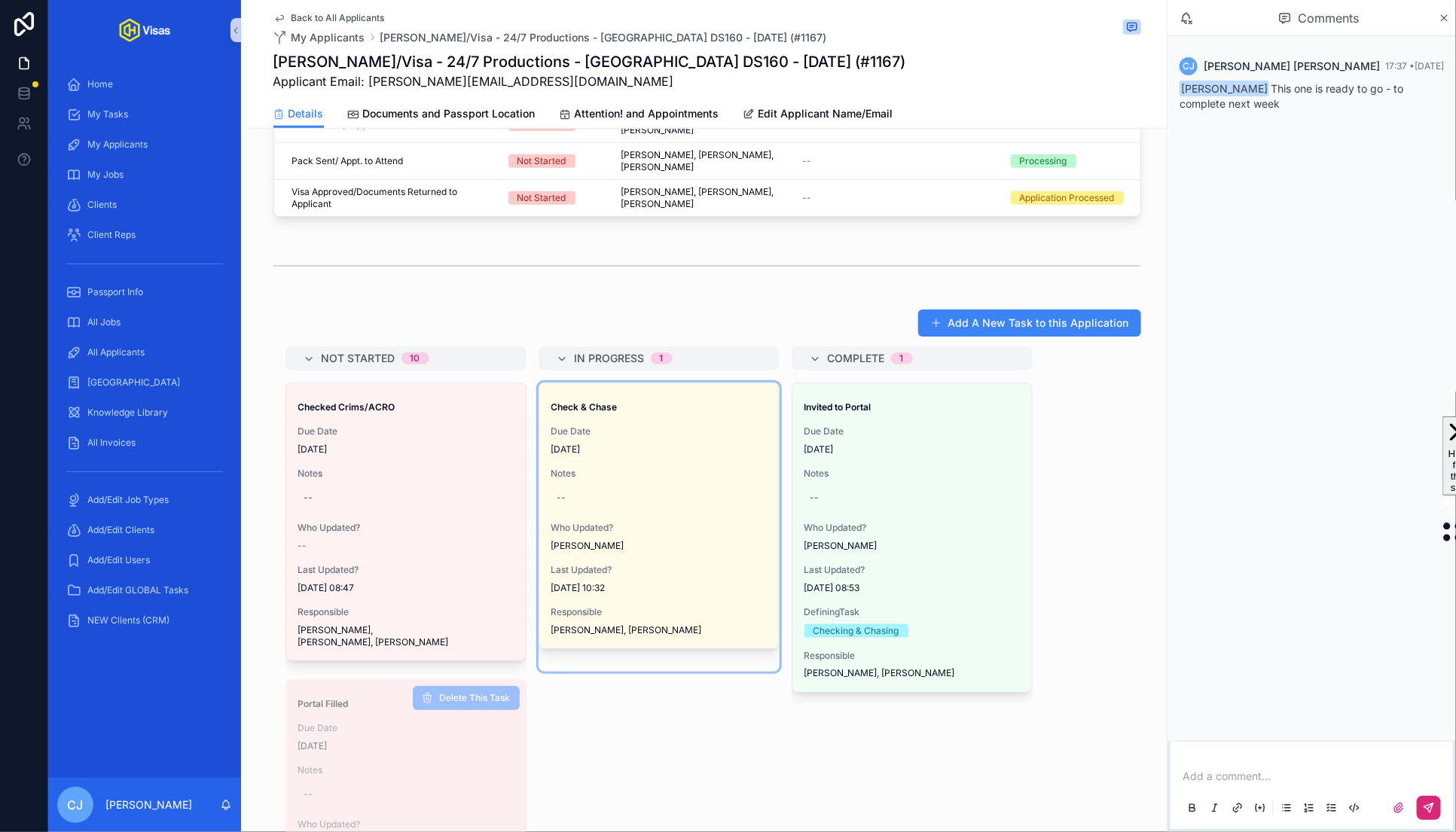
drag, startPoint x: 336, startPoint y: 680, endPoint x: 334, endPoint y: 670, distance: 10.2
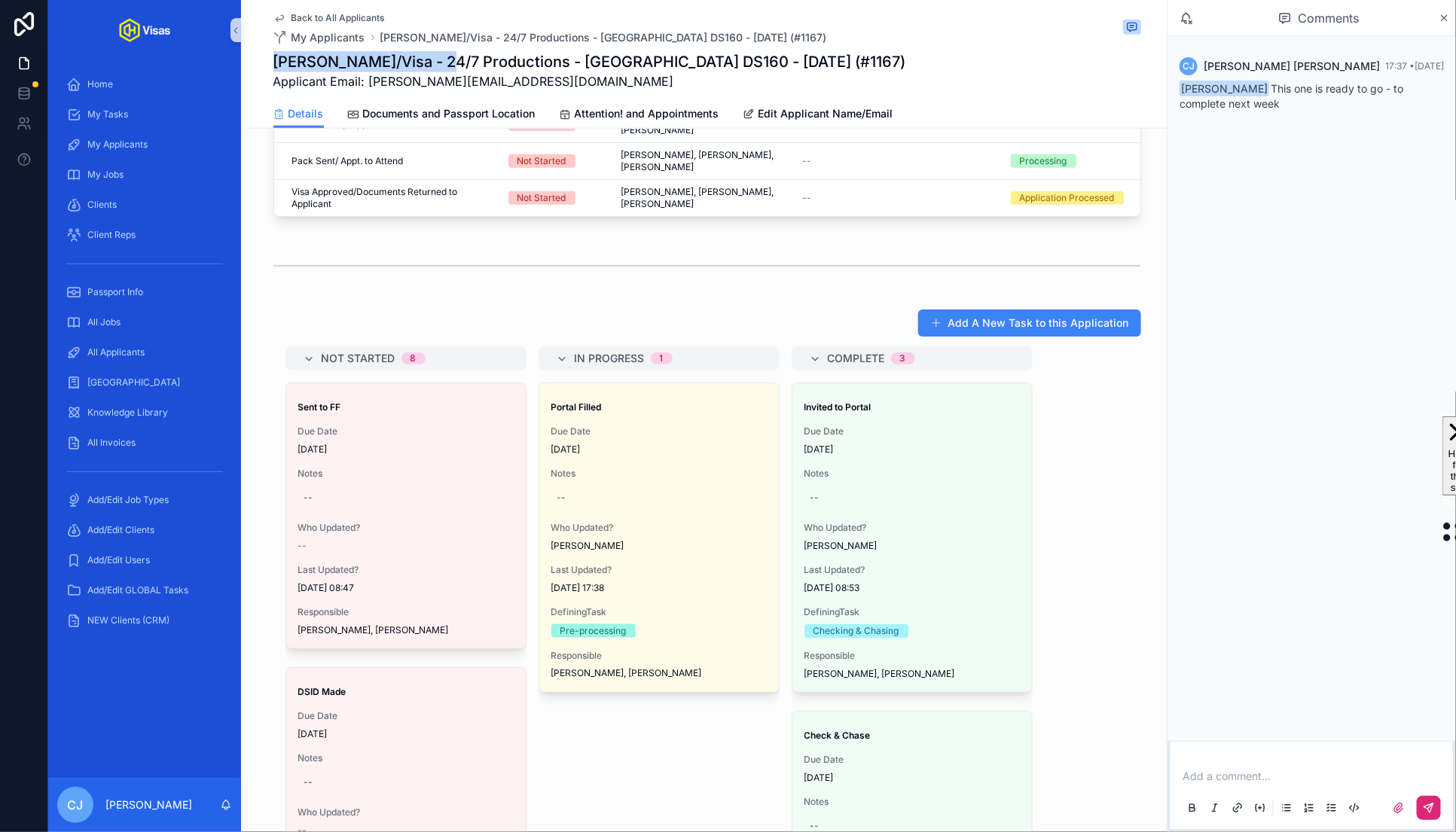
drag, startPoint x: 451, startPoint y: 61, endPoint x: 275, endPoint y: 61, distance: 176.0
click at [275, 61] on h1 "[PERSON_NAME]/Visa - 24/7 Productions - [GEOGRAPHIC_DATA] DS160 - [DATE] (#1167)" at bounding box center [589, 61] width 633 height 21
copy h1 "[PERSON_NAME]"
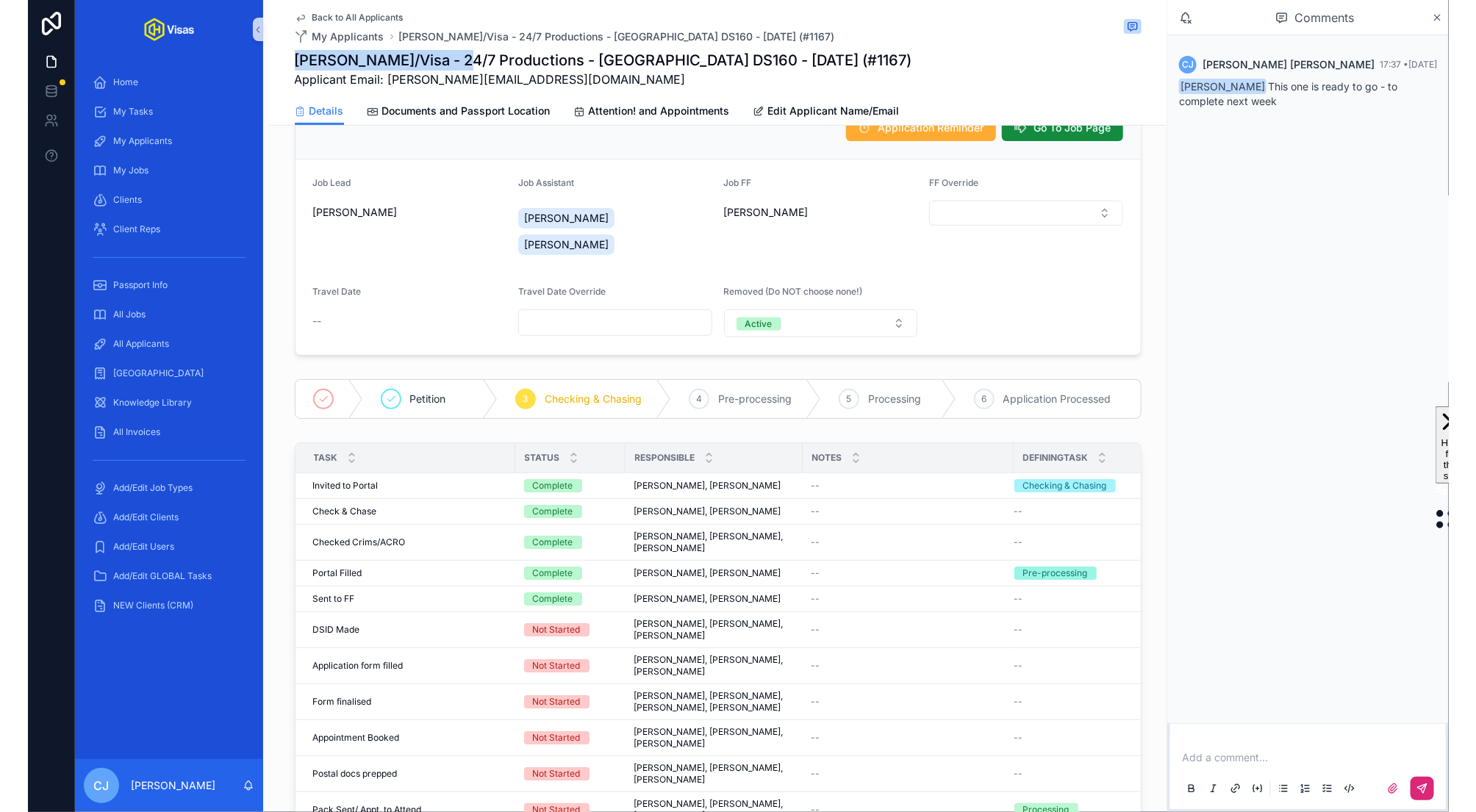
scroll to position [0, 0]
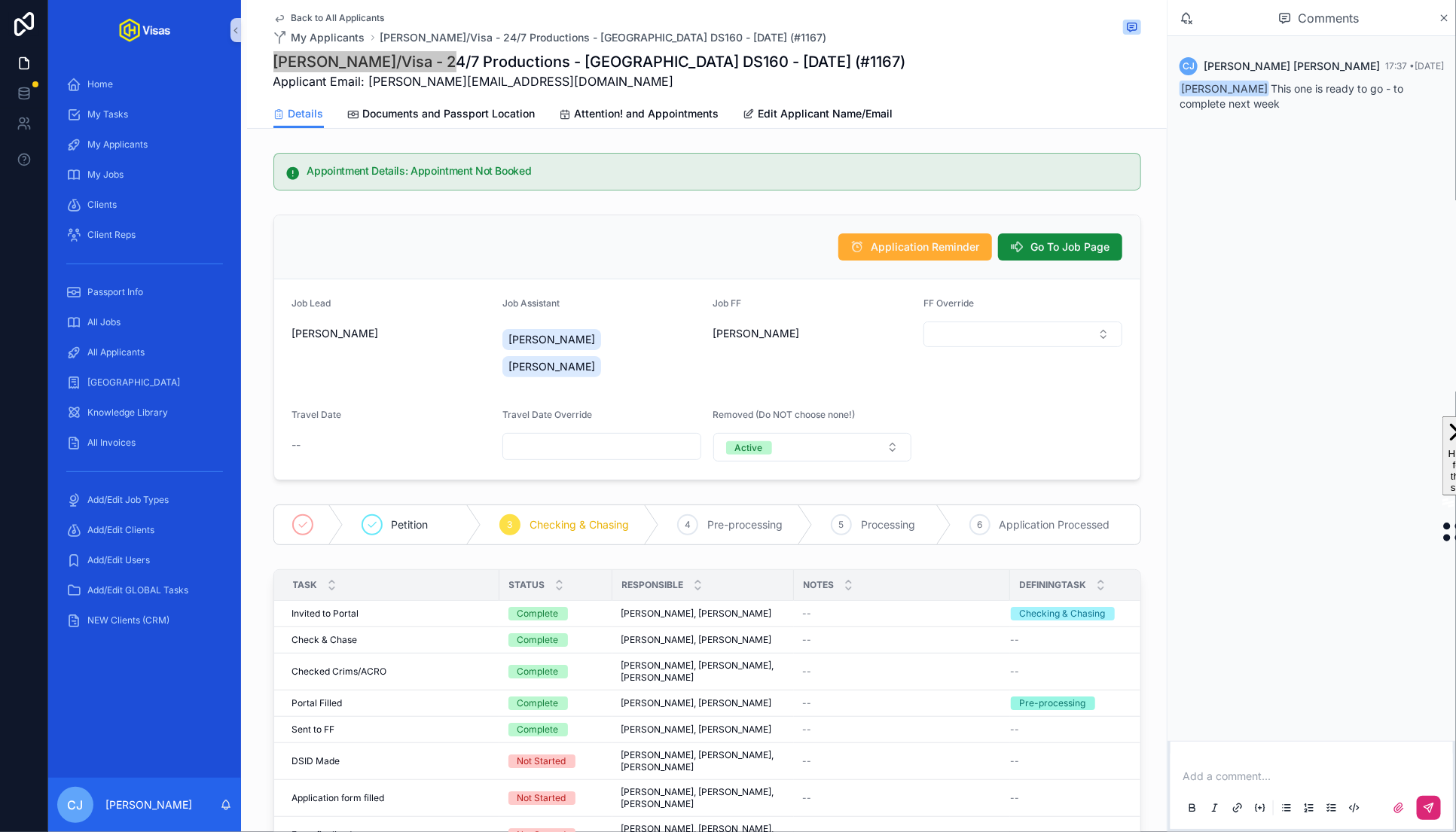
drag, startPoint x: 373, startPoint y: 477, endPoint x: 721, endPoint y: 18, distance: 576.0
click at [489, 122] on link "Documents and Passport Location" at bounding box center [441, 115] width 187 height 30
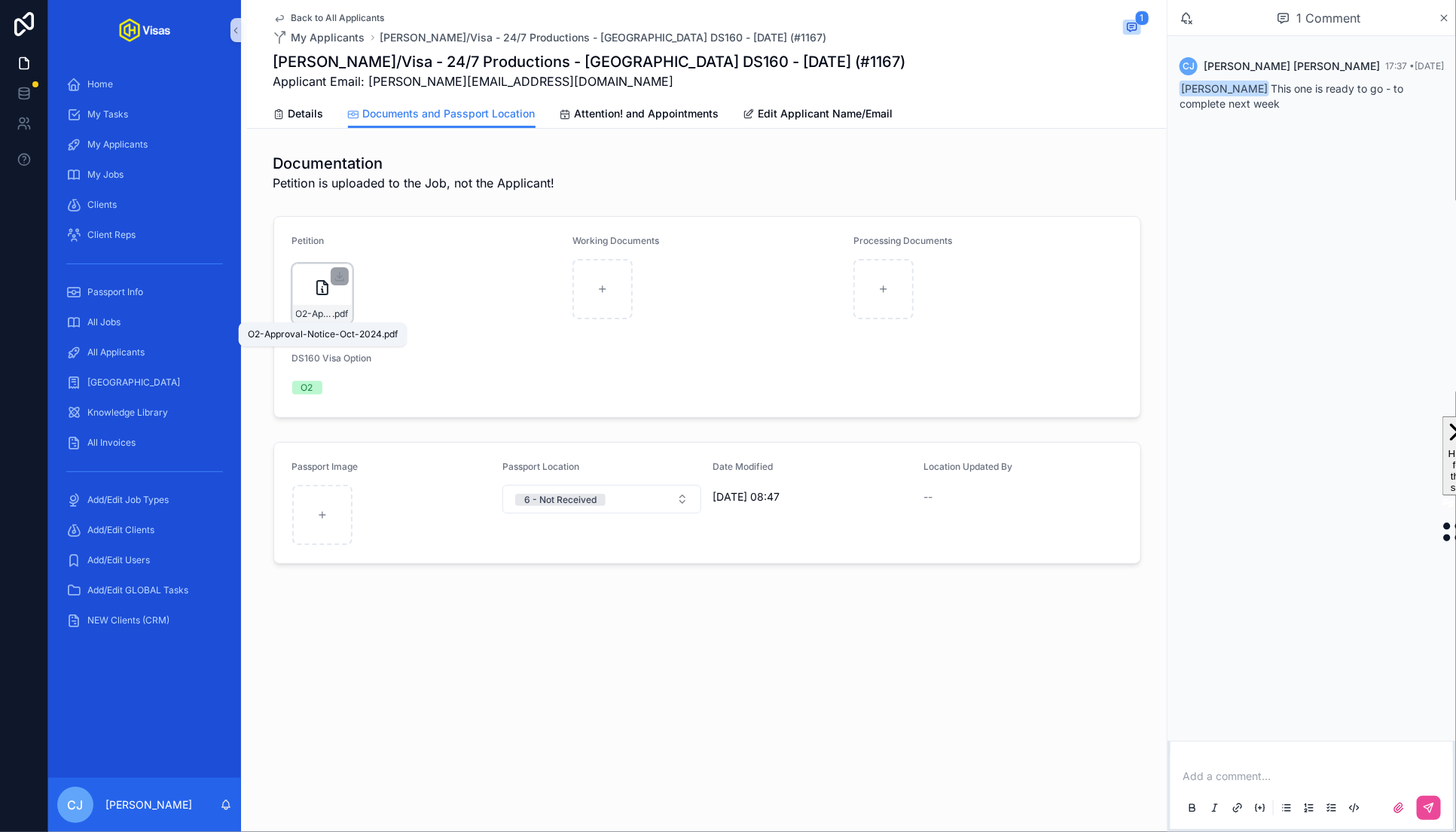
click at [334, 313] on span ".pdf" at bounding box center [340, 313] width 16 height 12
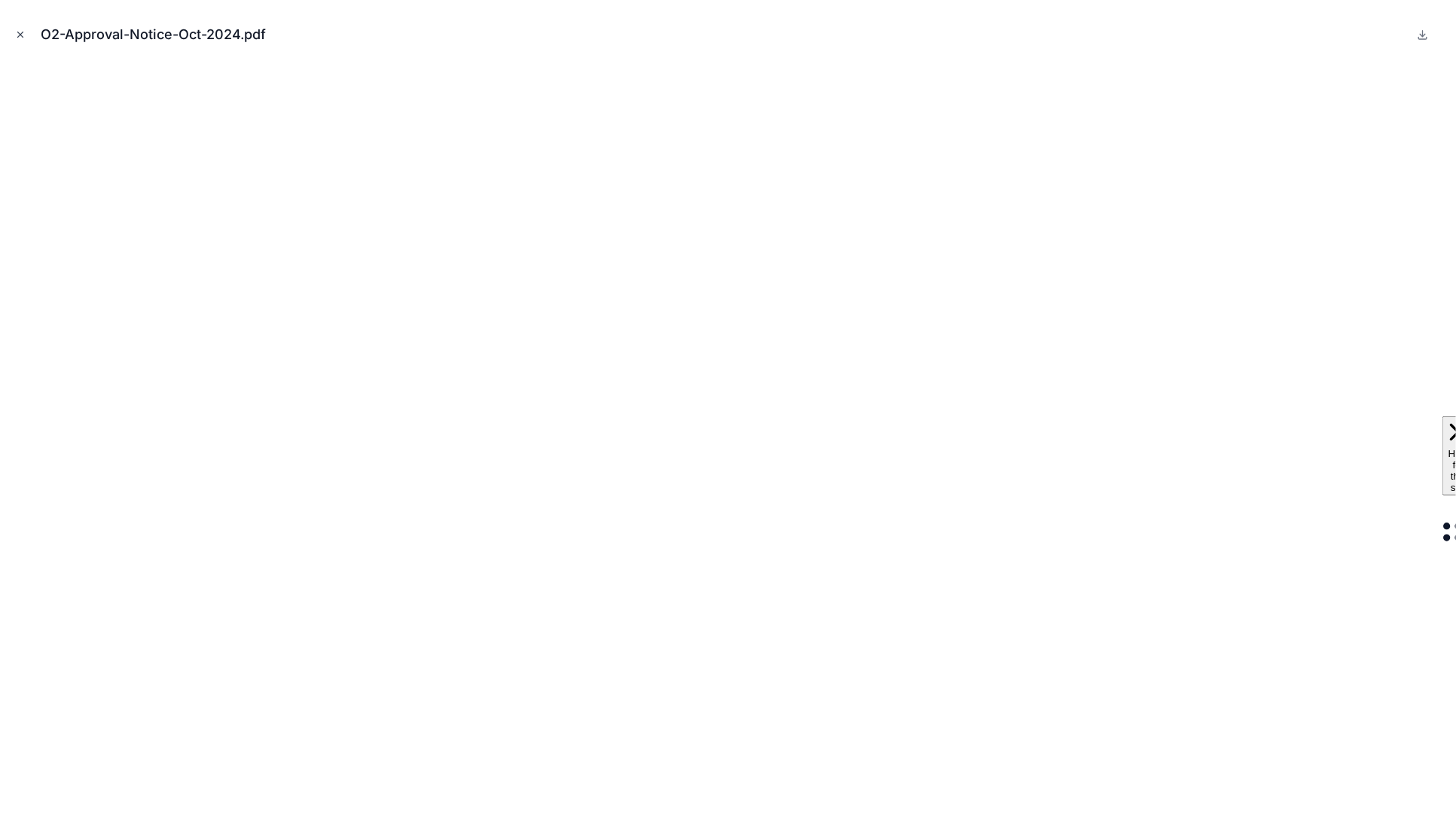
click at [15, 33] on icon "Close modal" at bounding box center [20, 34] width 11 height 11
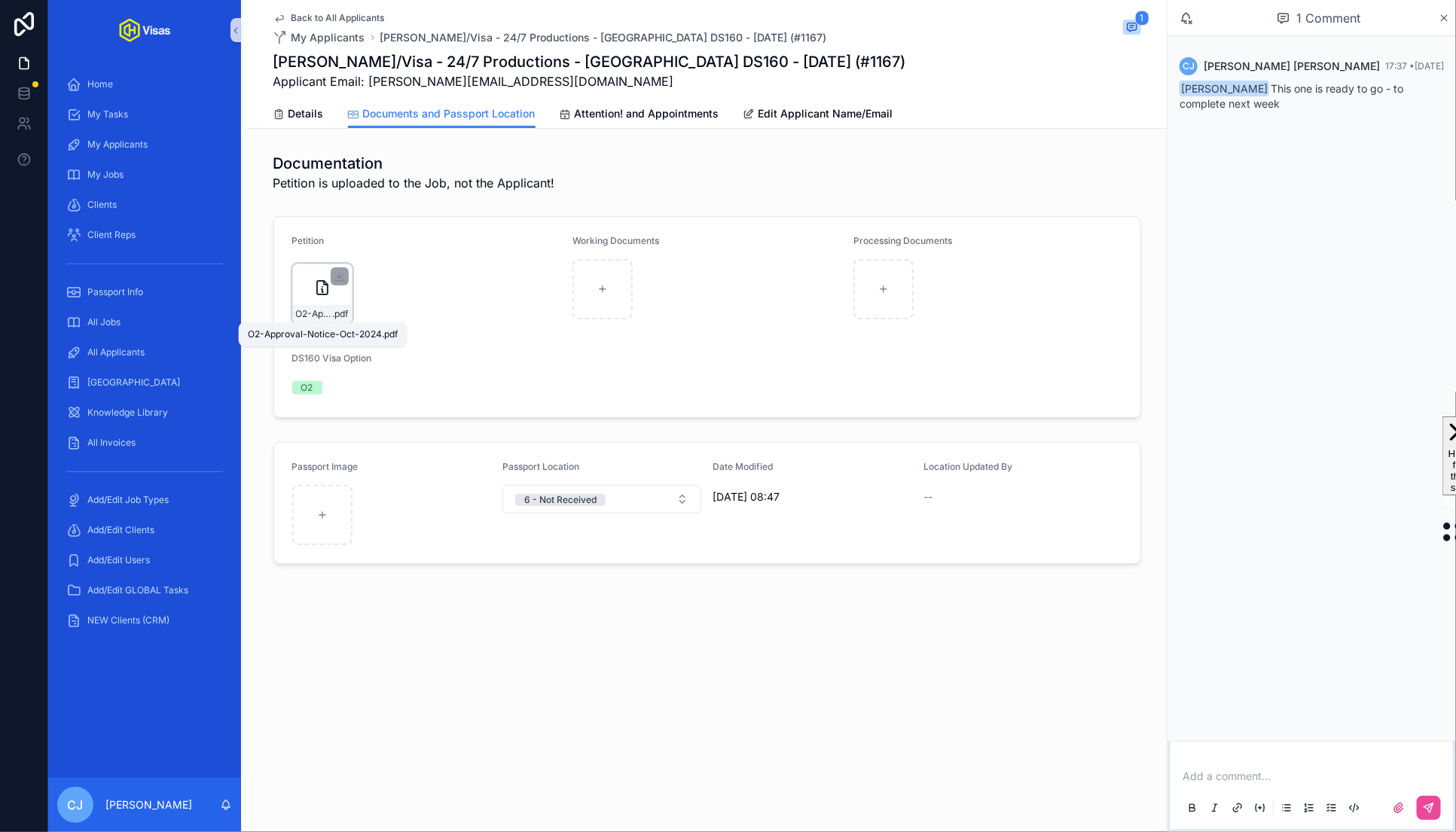
click at [315, 313] on span "O2-Approval-Notice-Oct-2024" at bounding box center [314, 313] width 37 height 12
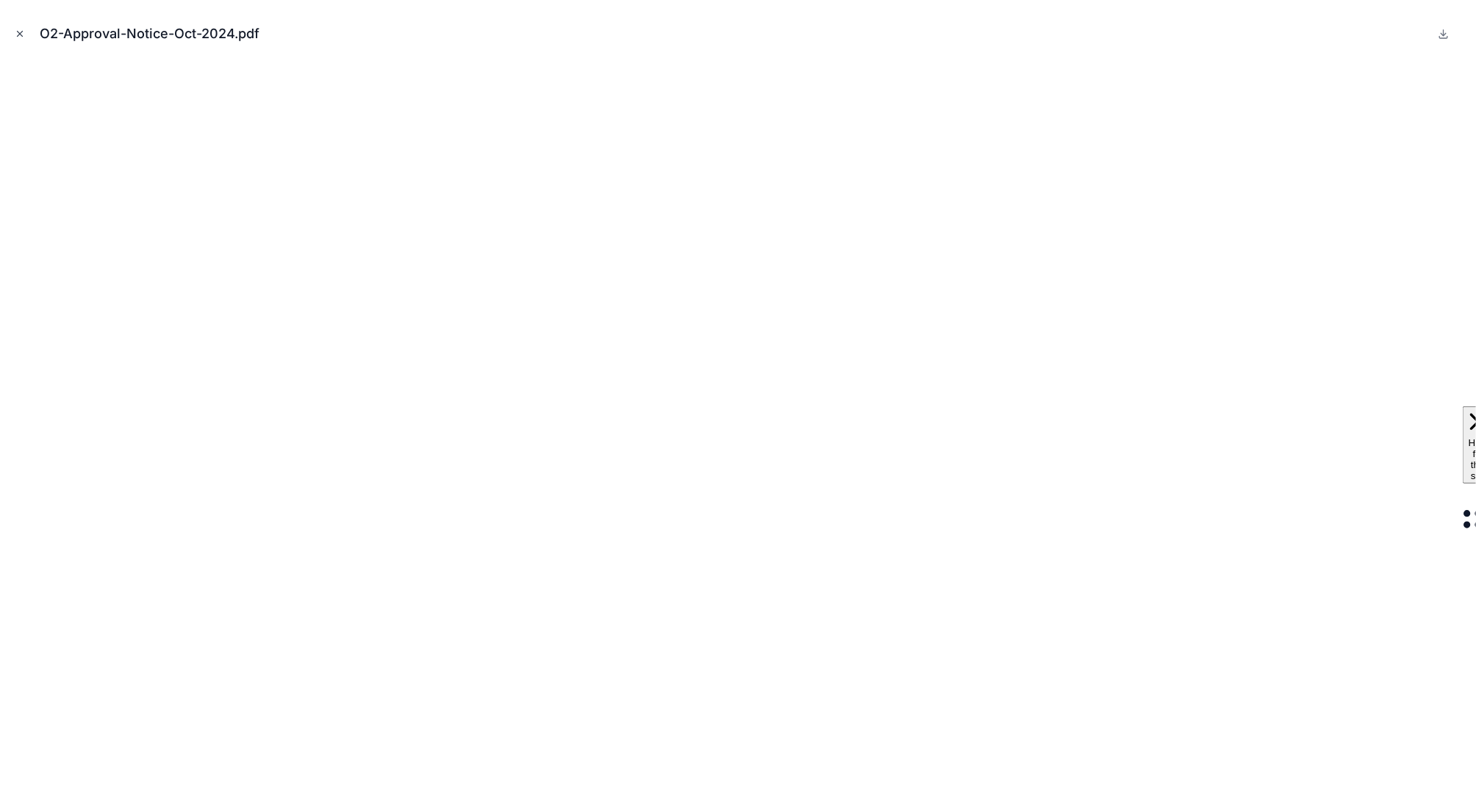
click at [21, 39] on icon "Close modal" at bounding box center [20, 34] width 11 height 11
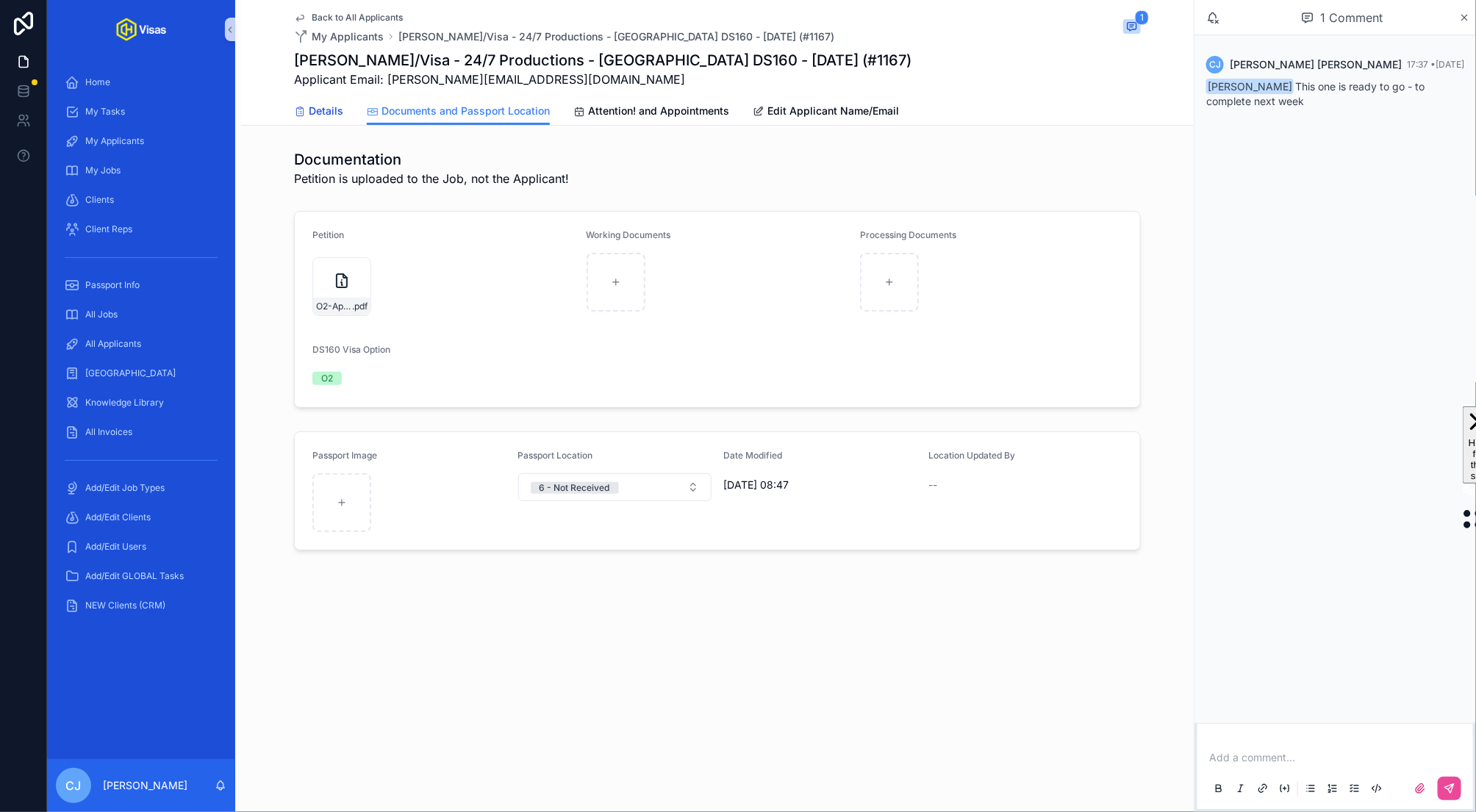
click at [322, 106] on span "Details" at bounding box center [326, 111] width 34 height 15
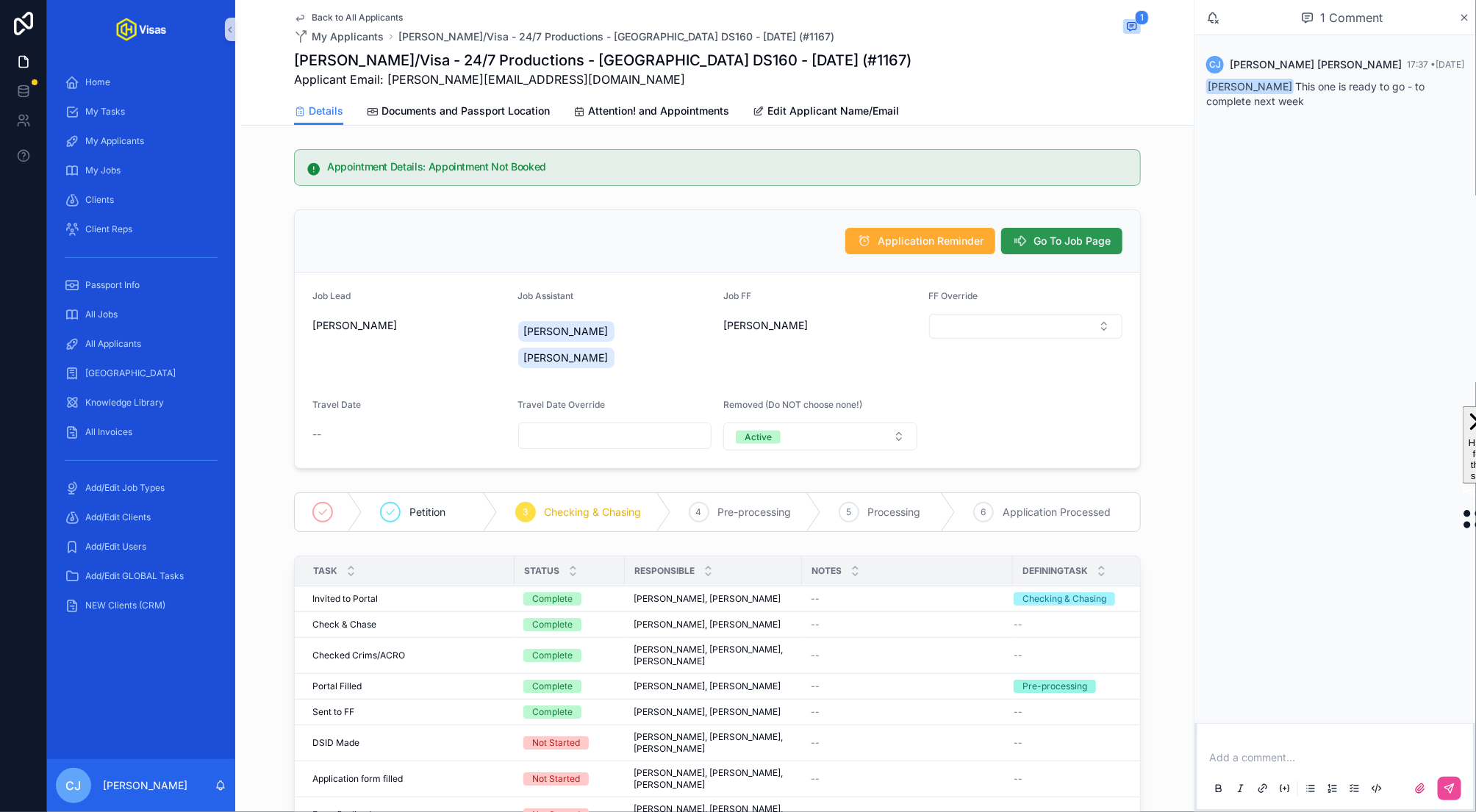
click at [1102, 229] on button "Go To Job Page" at bounding box center [1062, 241] width 121 height 26
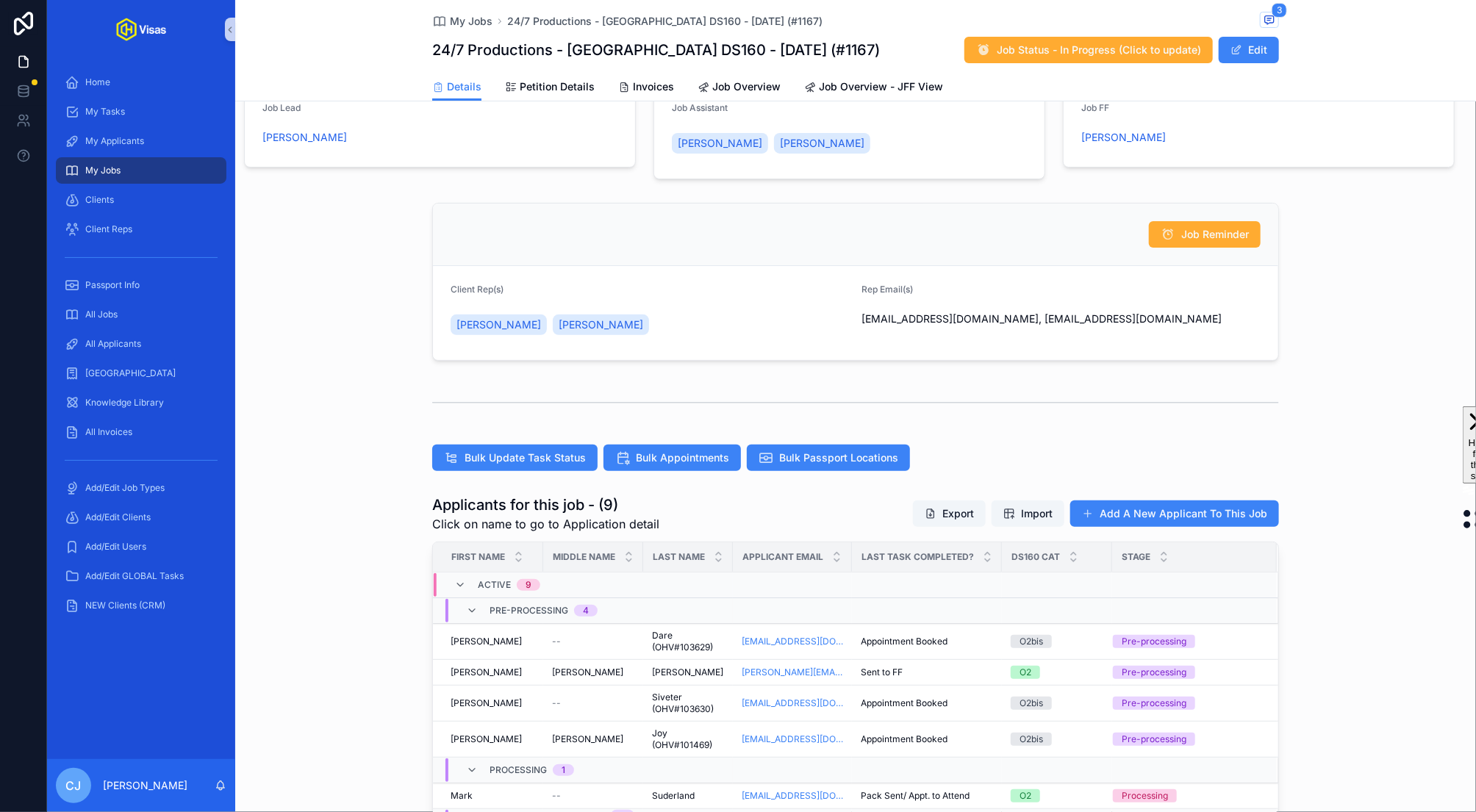
scroll to position [184, 0]
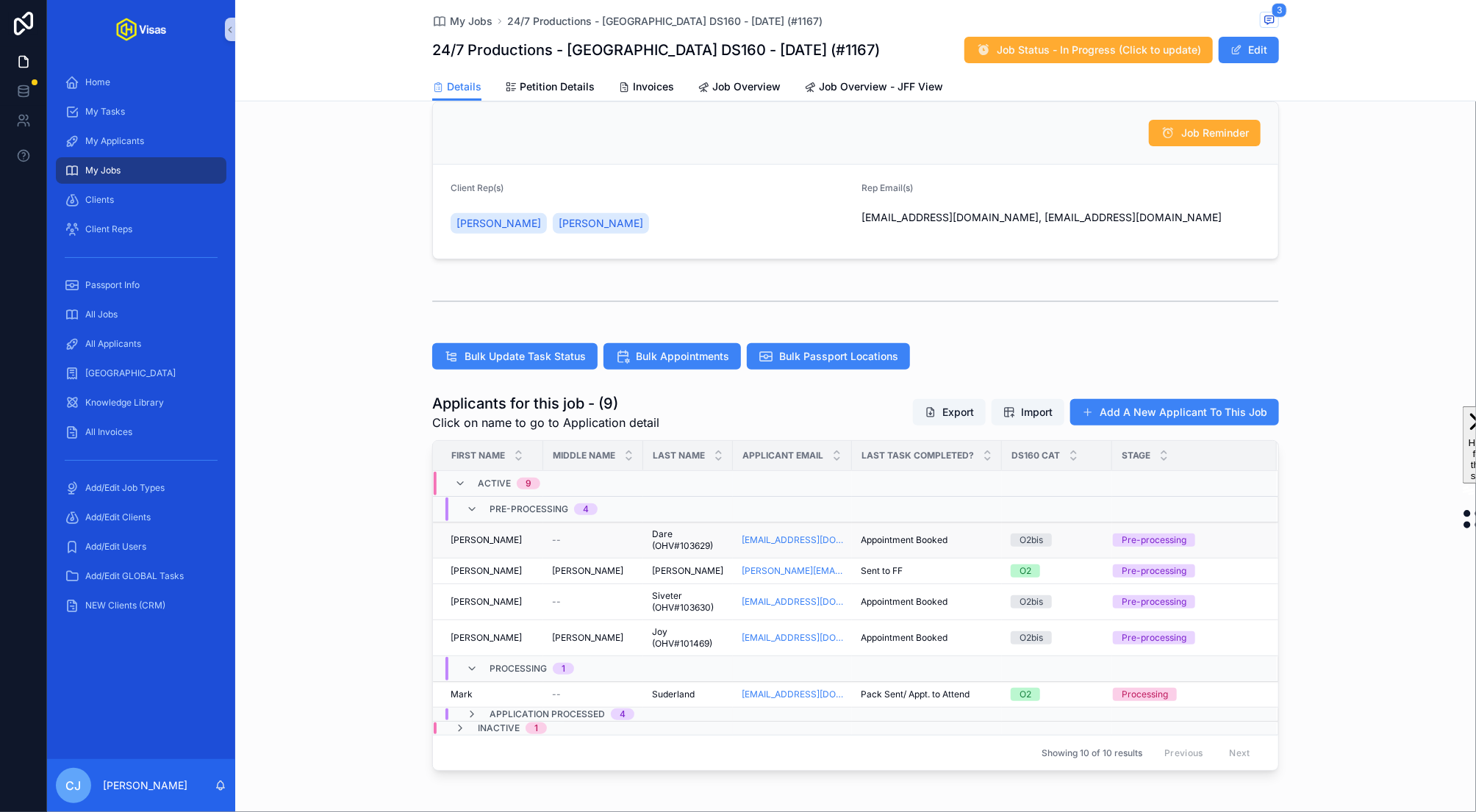
click at [687, 536] on span "Dare (OHV#103629)" at bounding box center [688, 540] width 72 height 24
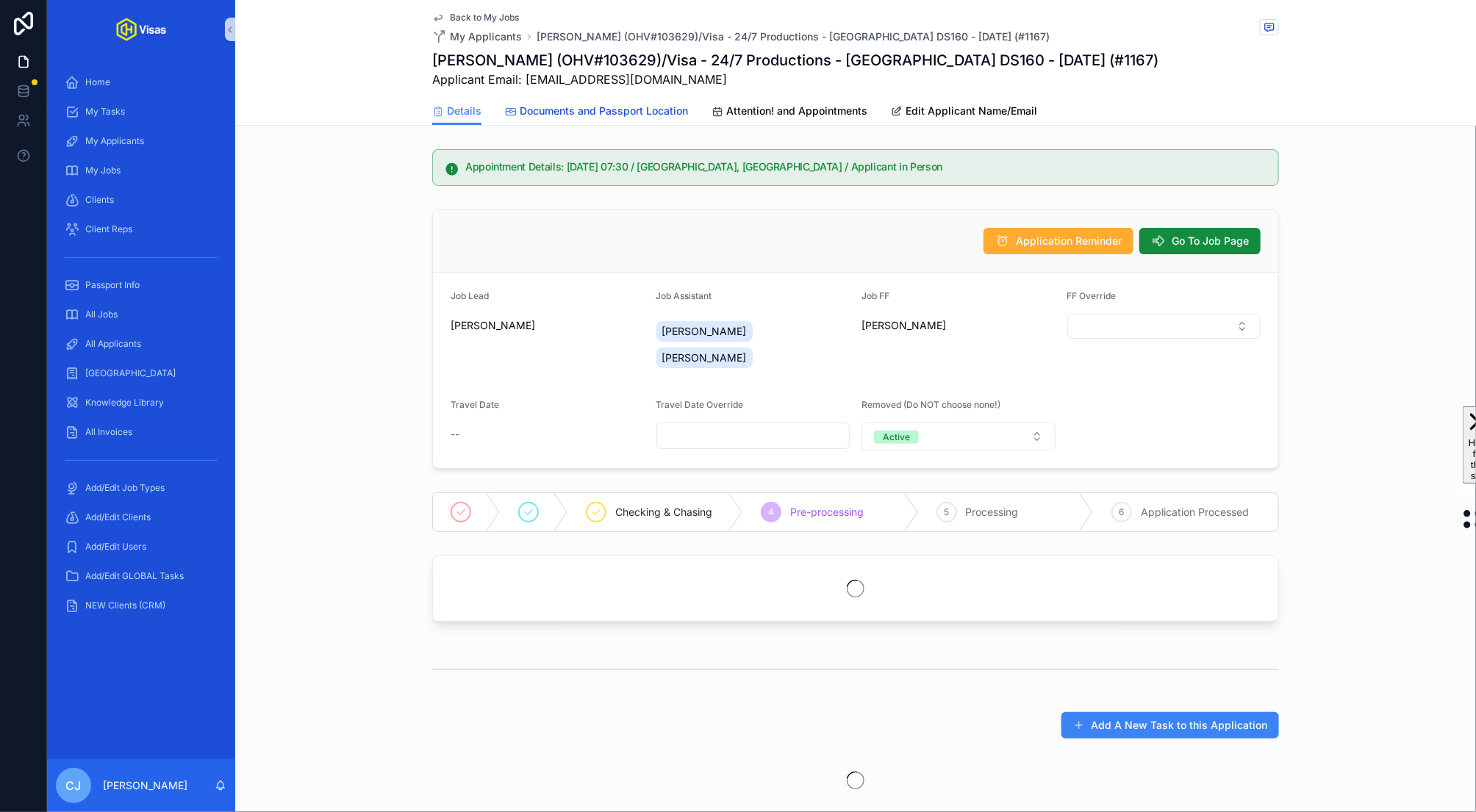
click at [627, 110] on span "Documents and Passport Location" at bounding box center [603, 111] width 168 height 15
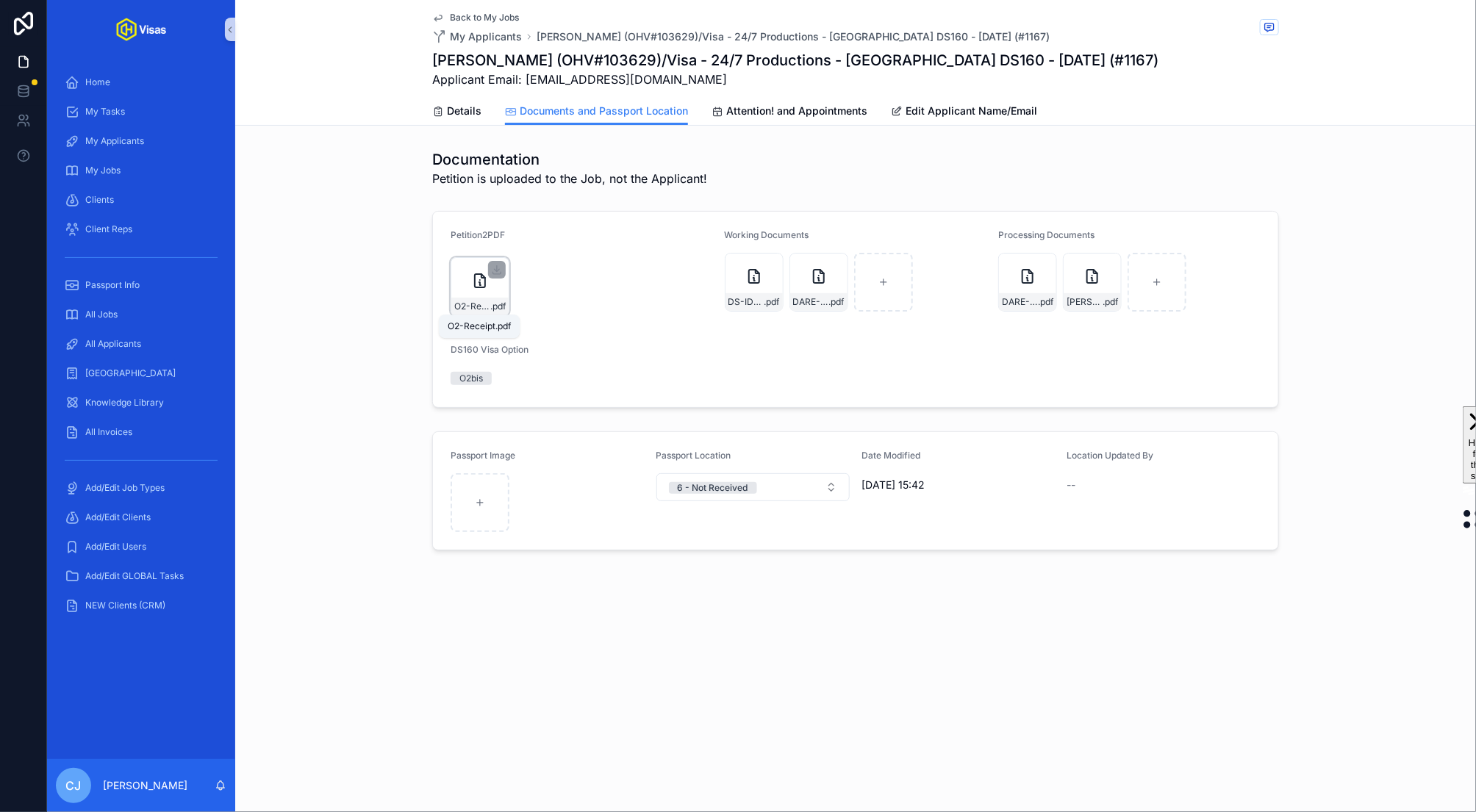
click at [468, 308] on span "O2-Receipt" at bounding box center [473, 306] width 36 height 11
